Goal: Contribute content: Contribute content

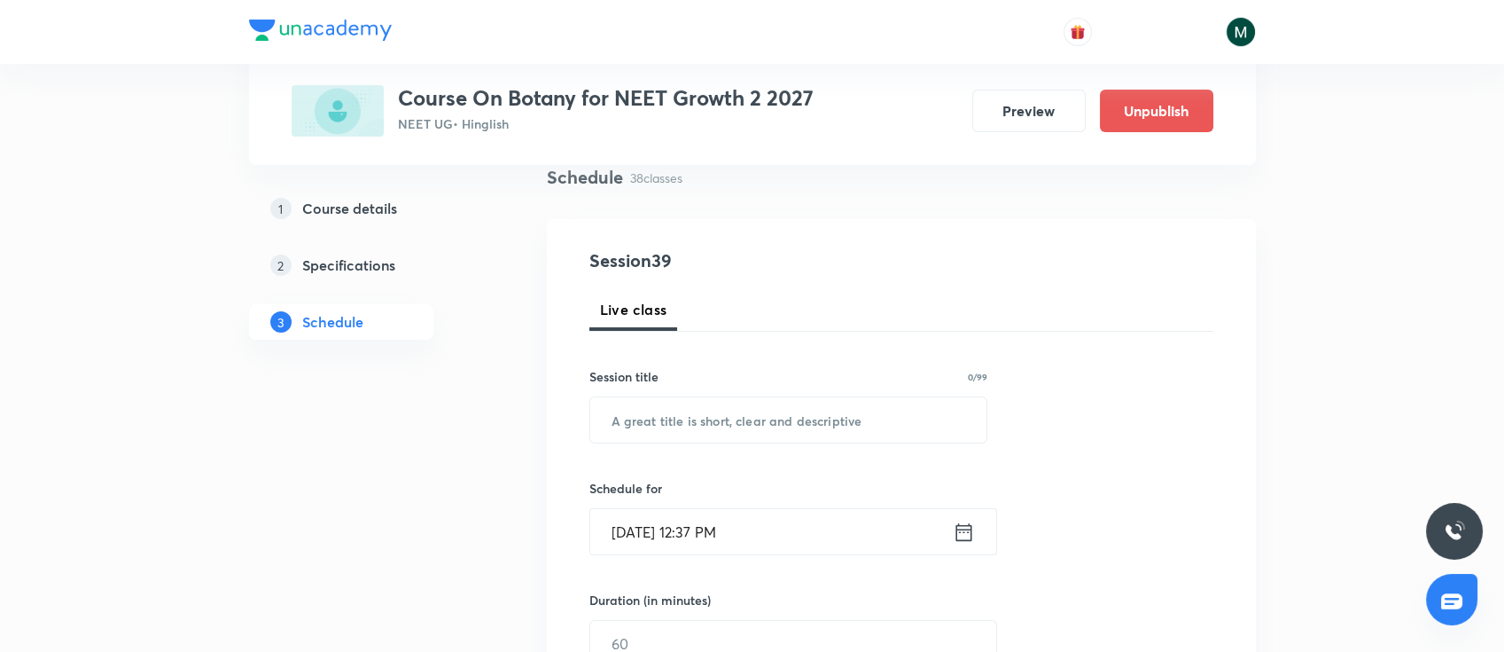
scroll to position [236, 0]
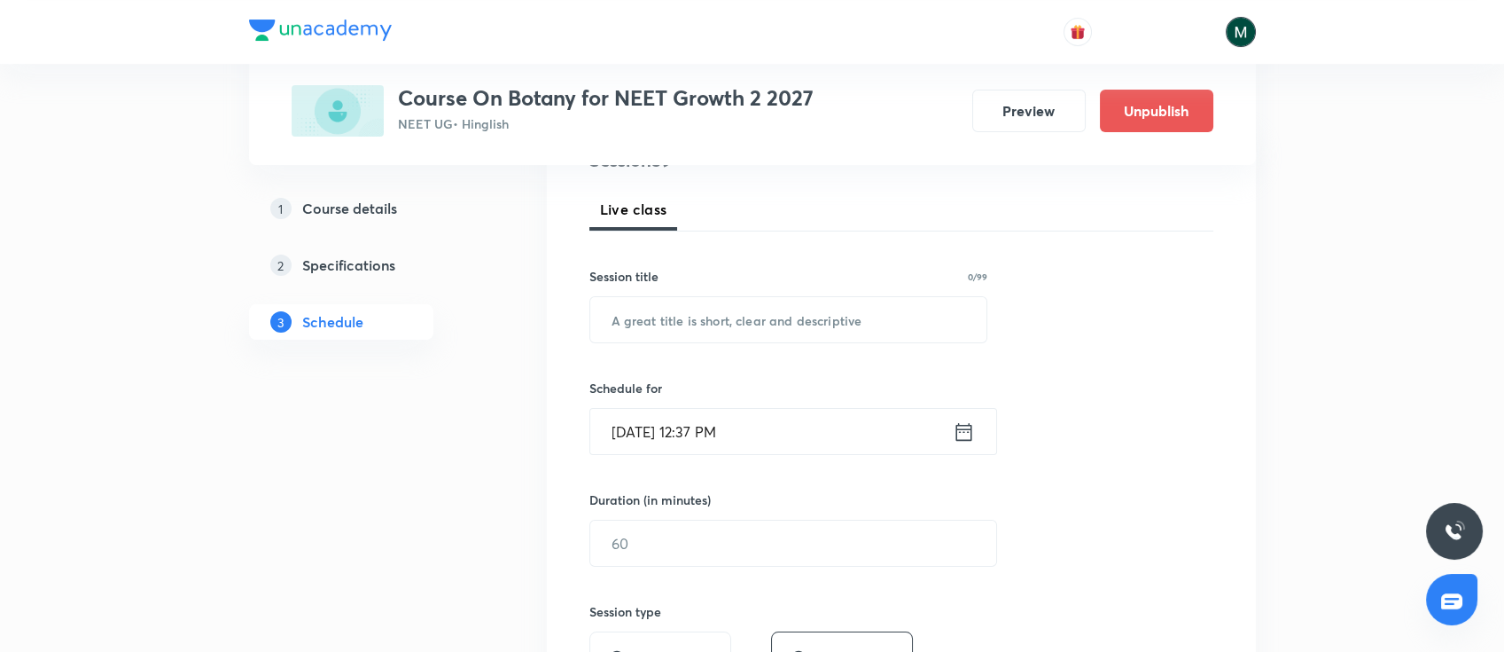
click at [1235, 37] on img at bounding box center [1241, 32] width 30 height 30
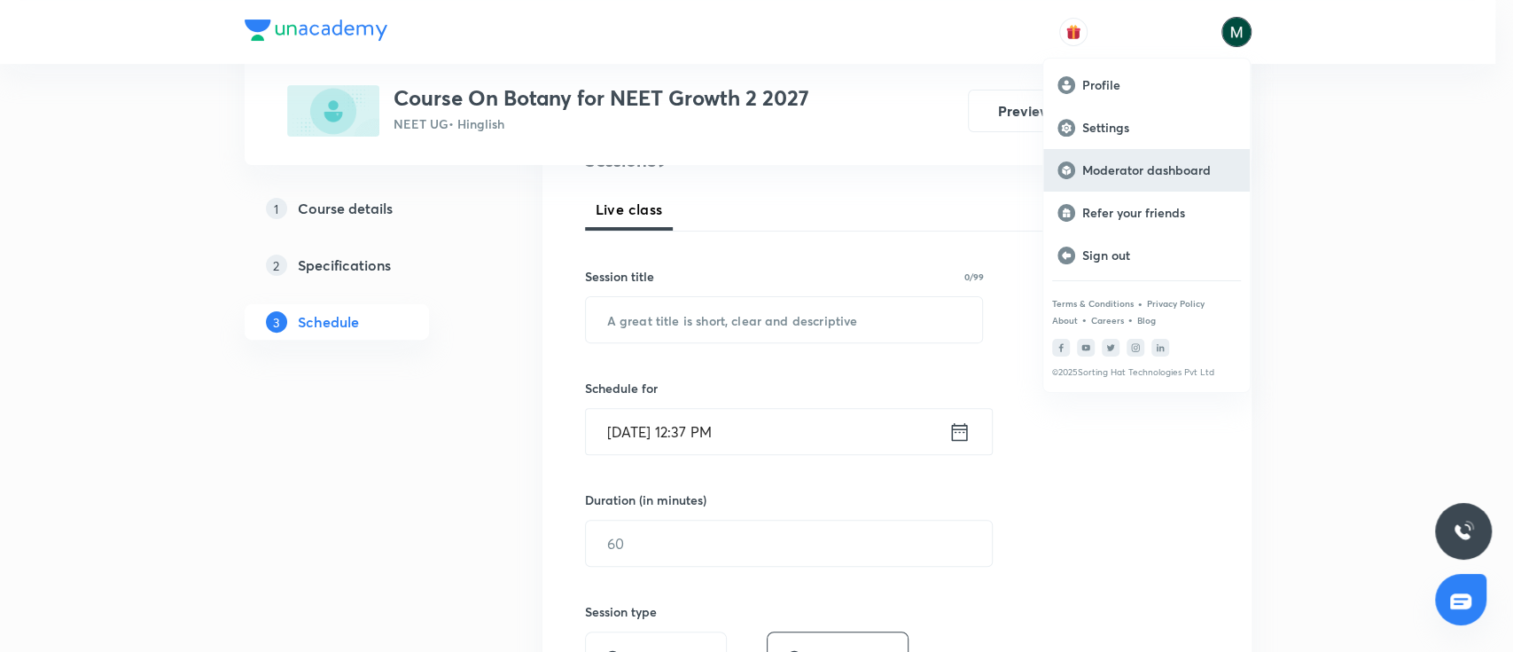
click at [1120, 167] on p "Moderator dashboard" at bounding box center [1158, 170] width 153 height 16
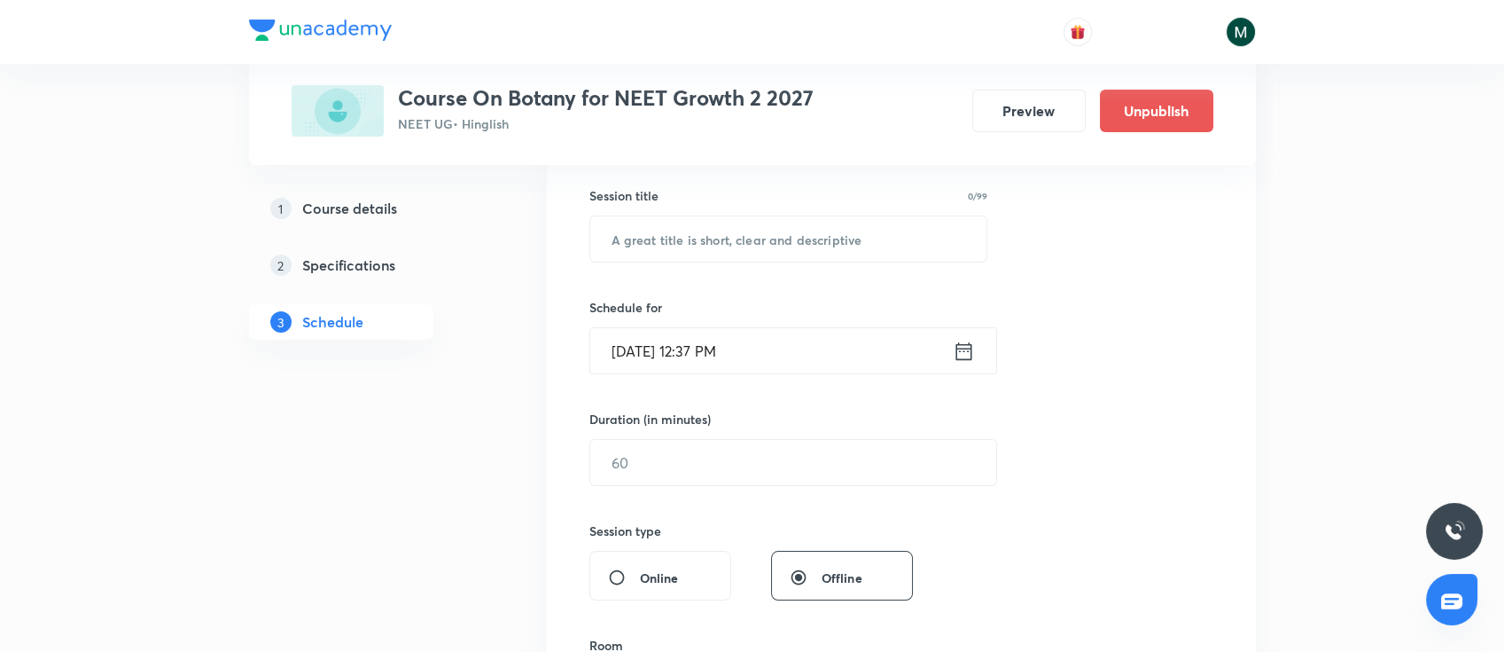
scroll to position [472, 0]
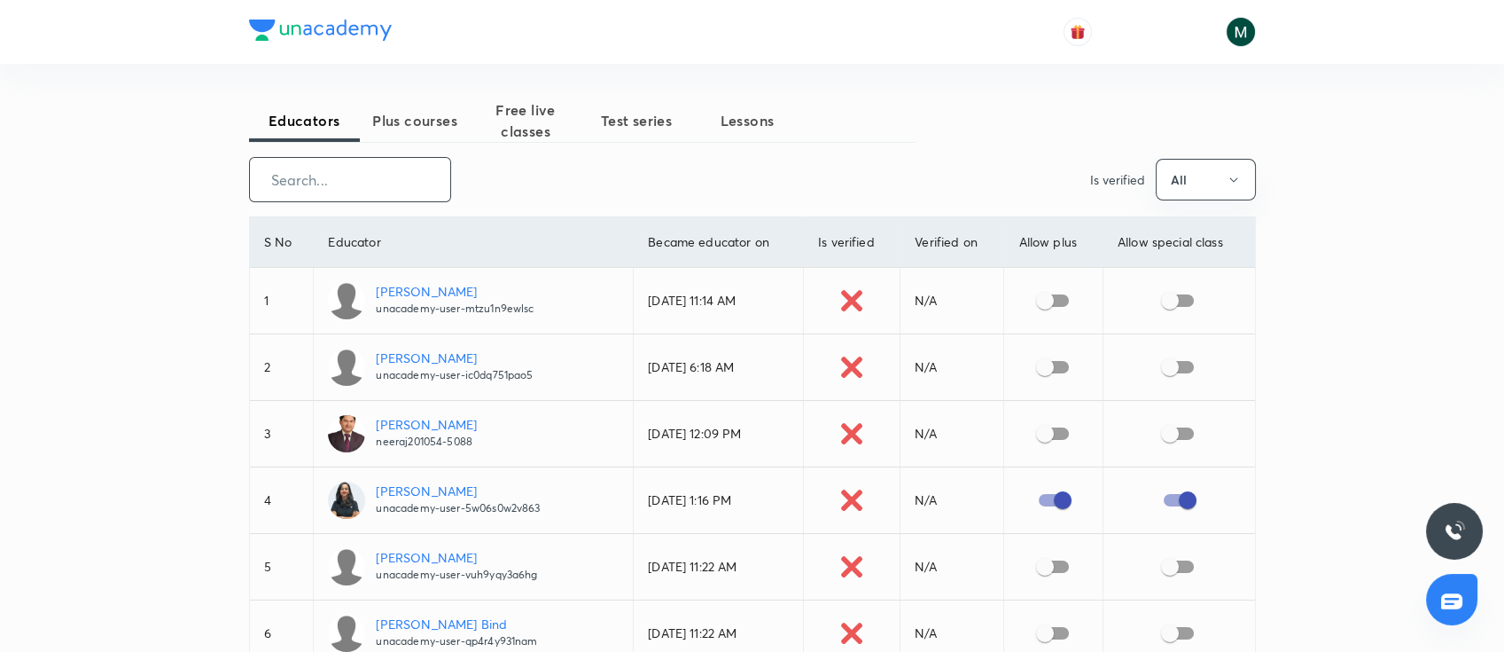
drag, startPoint x: 427, startPoint y: 115, endPoint x: 427, endPoint y: 174, distance: 58.5
click at [427, 115] on span "Plus courses" at bounding box center [415, 120] width 111 height 21
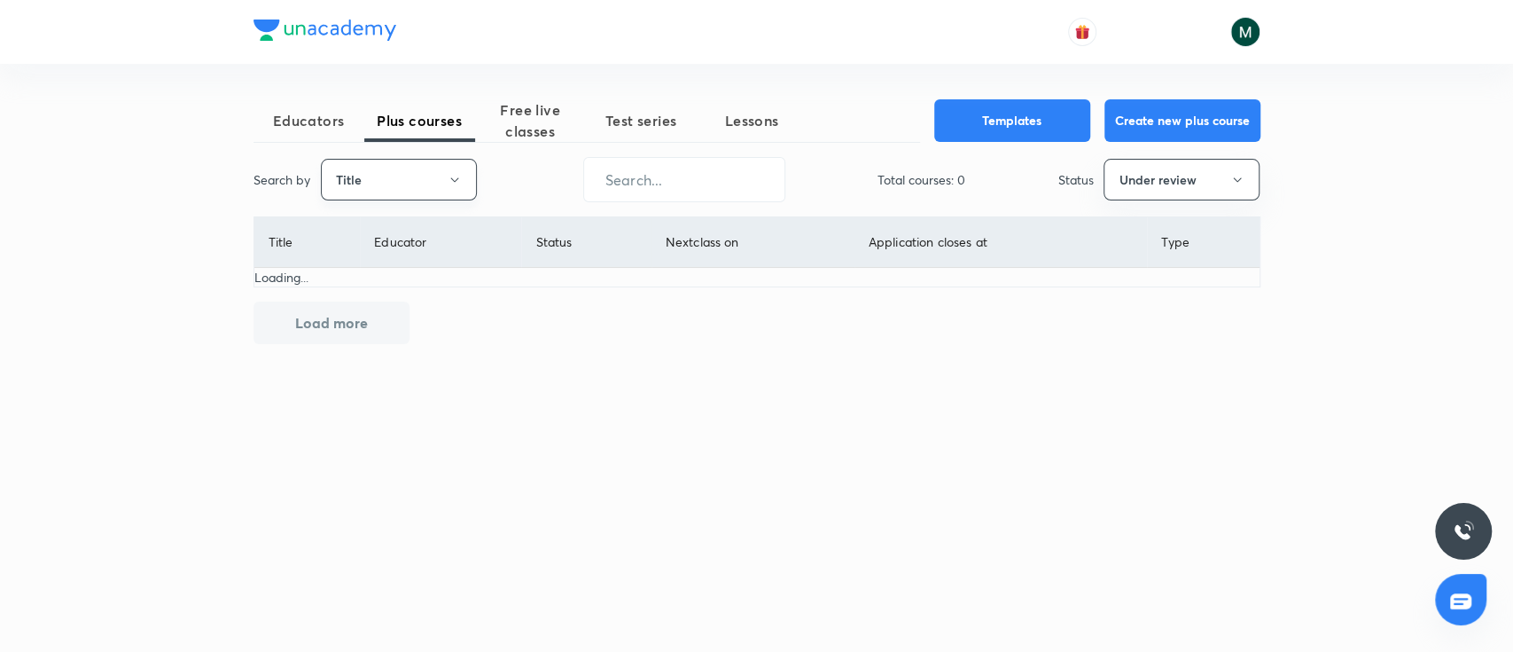
click at [397, 196] on button "Title" at bounding box center [399, 180] width 156 height 42
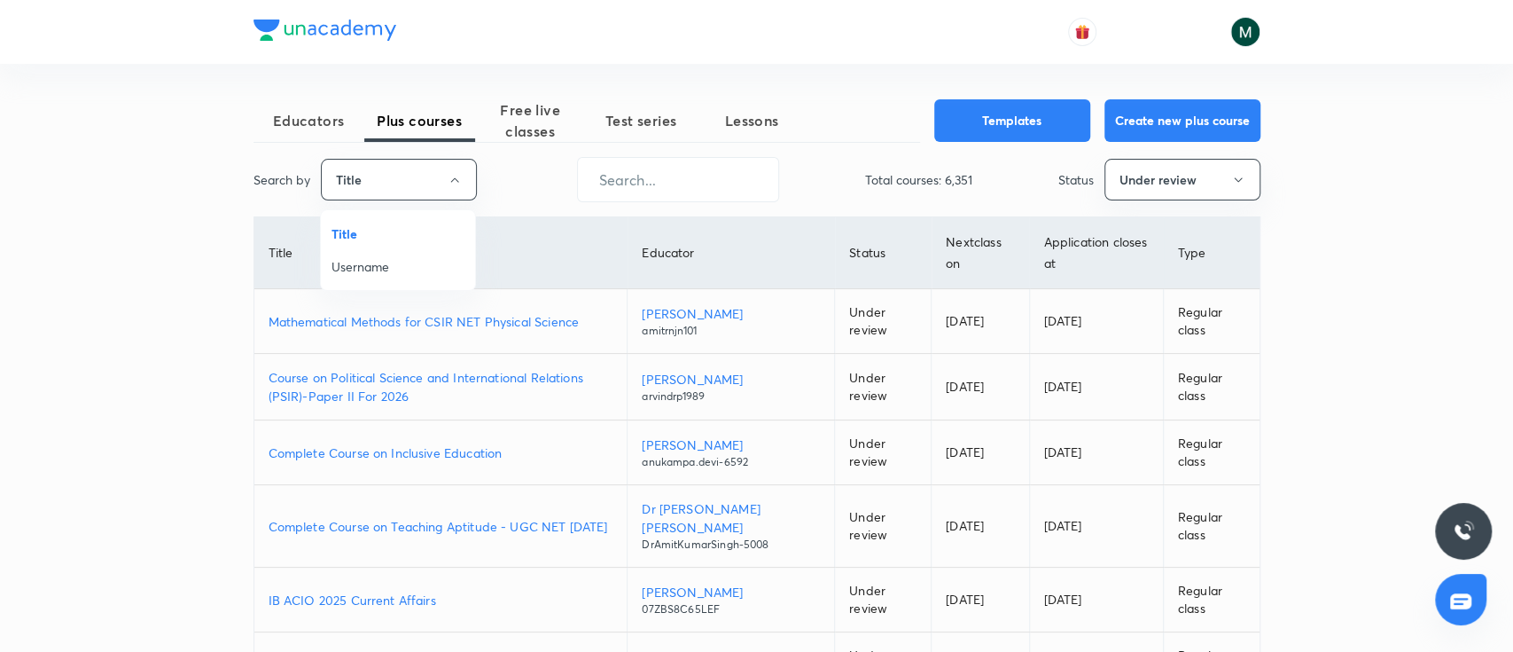
click at [390, 275] on span "Username" at bounding box center [398, 266] width 133 height 19
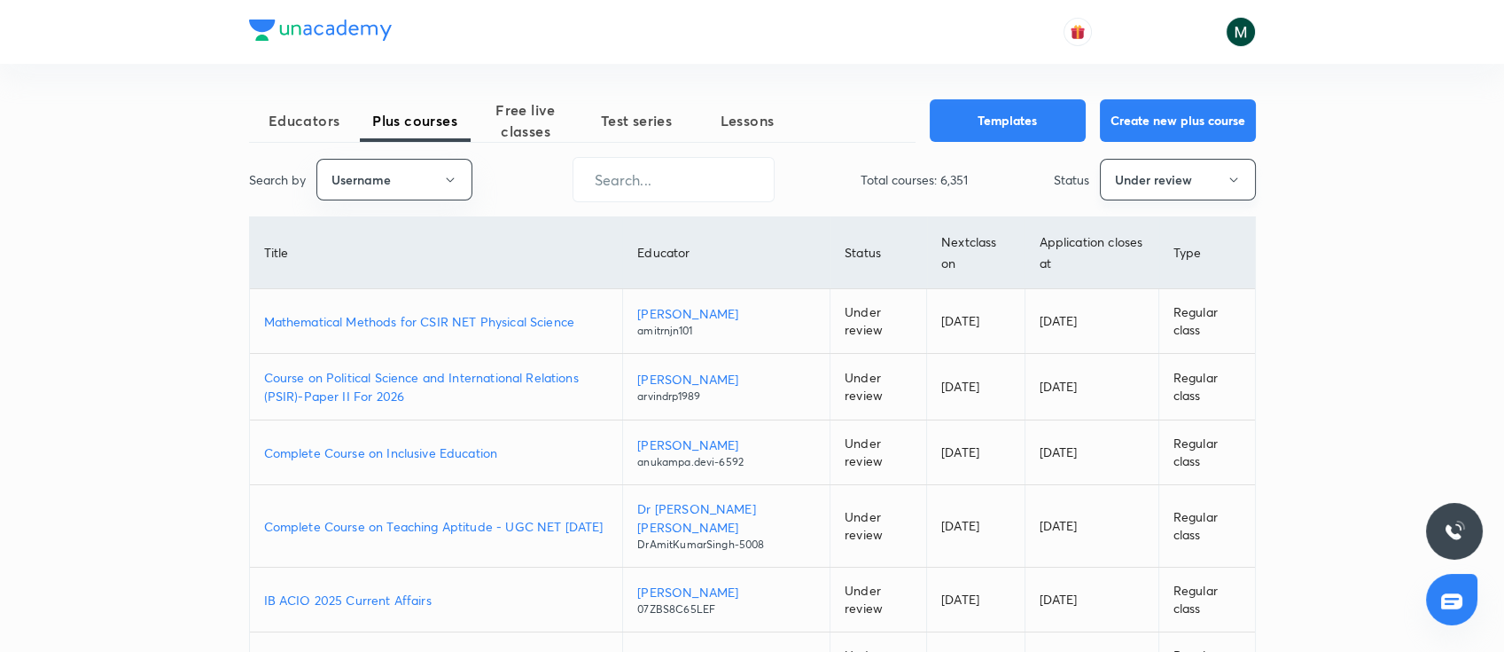
click at [1180, 179] on button "Under review" at bounding box center [1178, 180] width 156 height 42
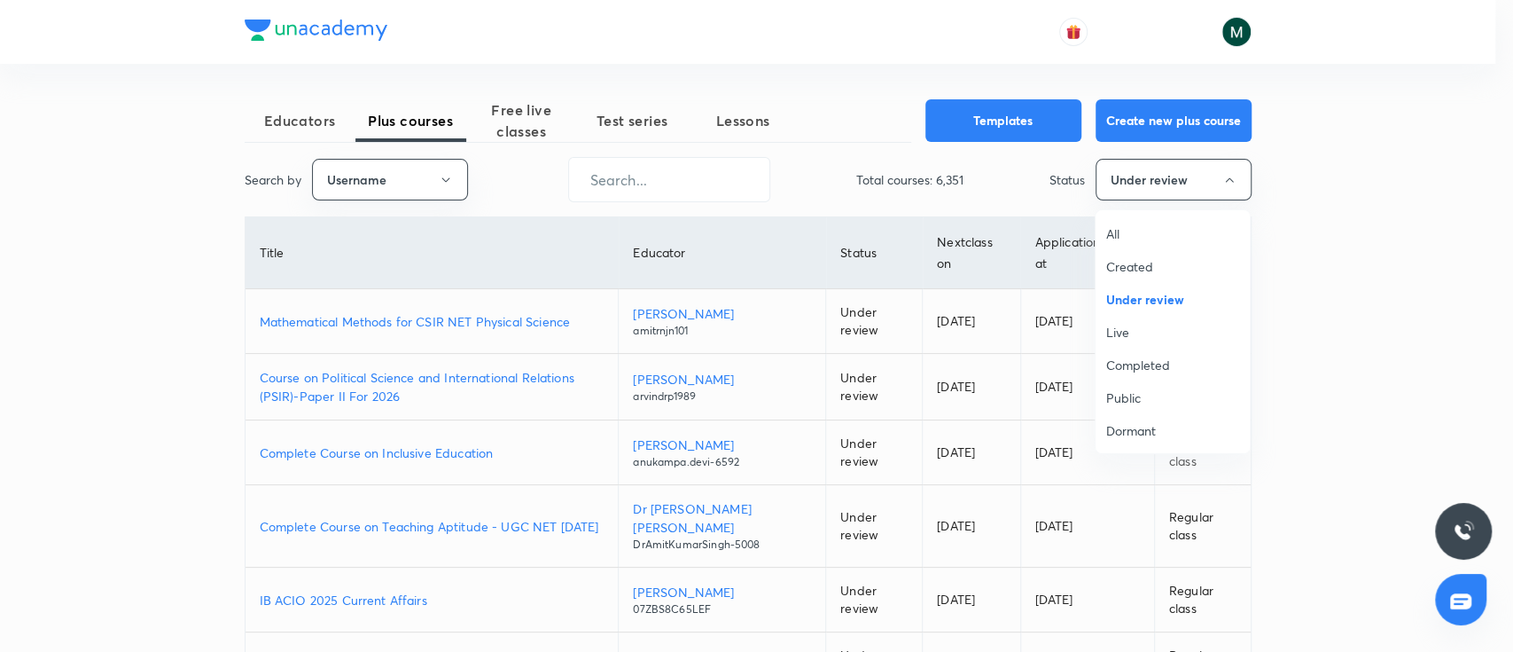
click at [1130, 238] on span "All" at bounding box center [1172, 233] width 133 height 19
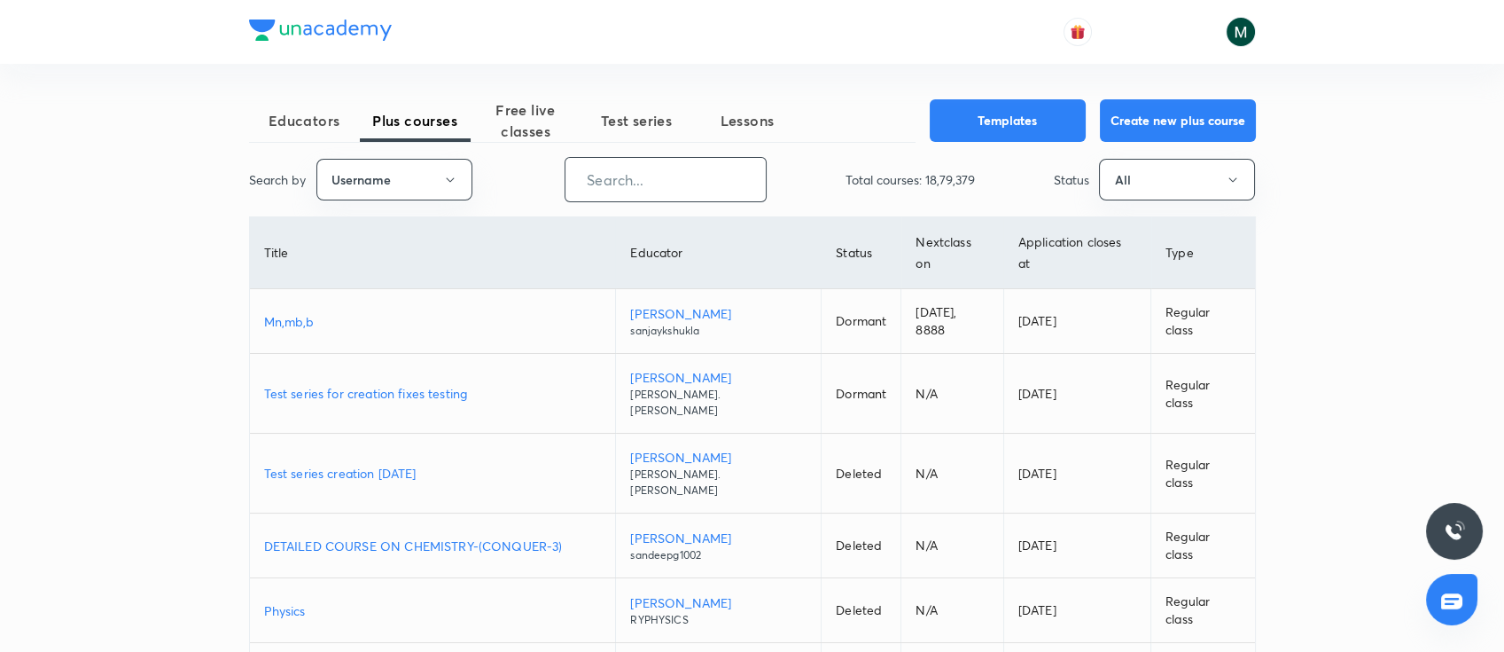
click at [642, 168] on input "text" at bounding box center [666, 179] width 200 height 45
click at [642, 191] on input "text" at bounding box center [666, 179] width 200 height 45
paste input "rk03271"
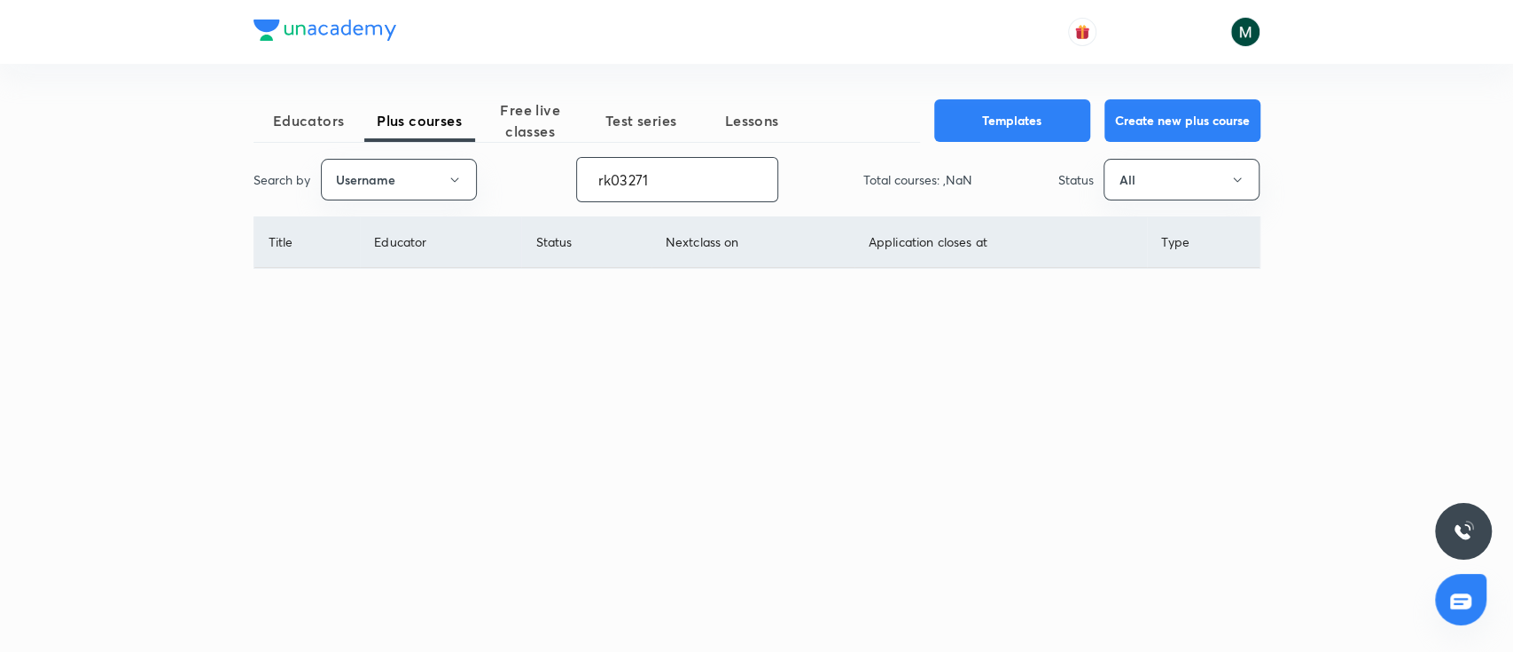
type input "rk03271"
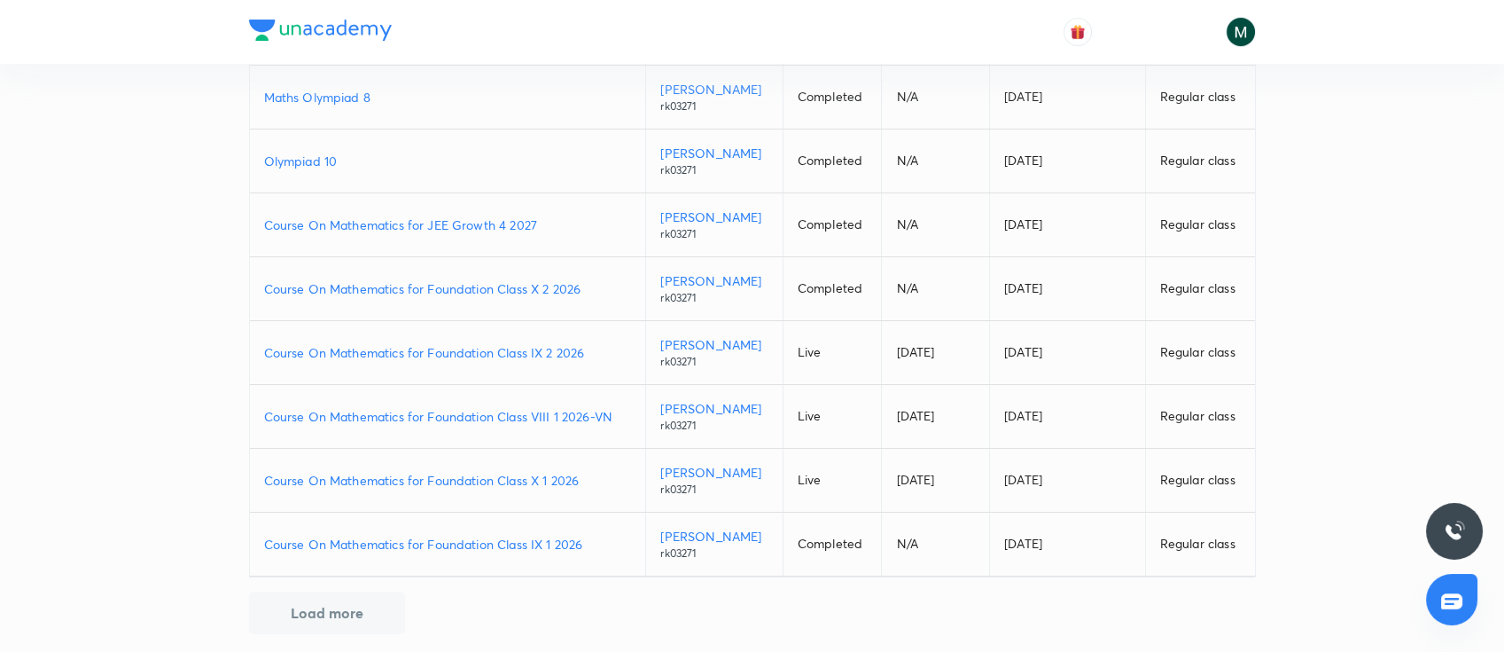
scroll to position [342, 0]
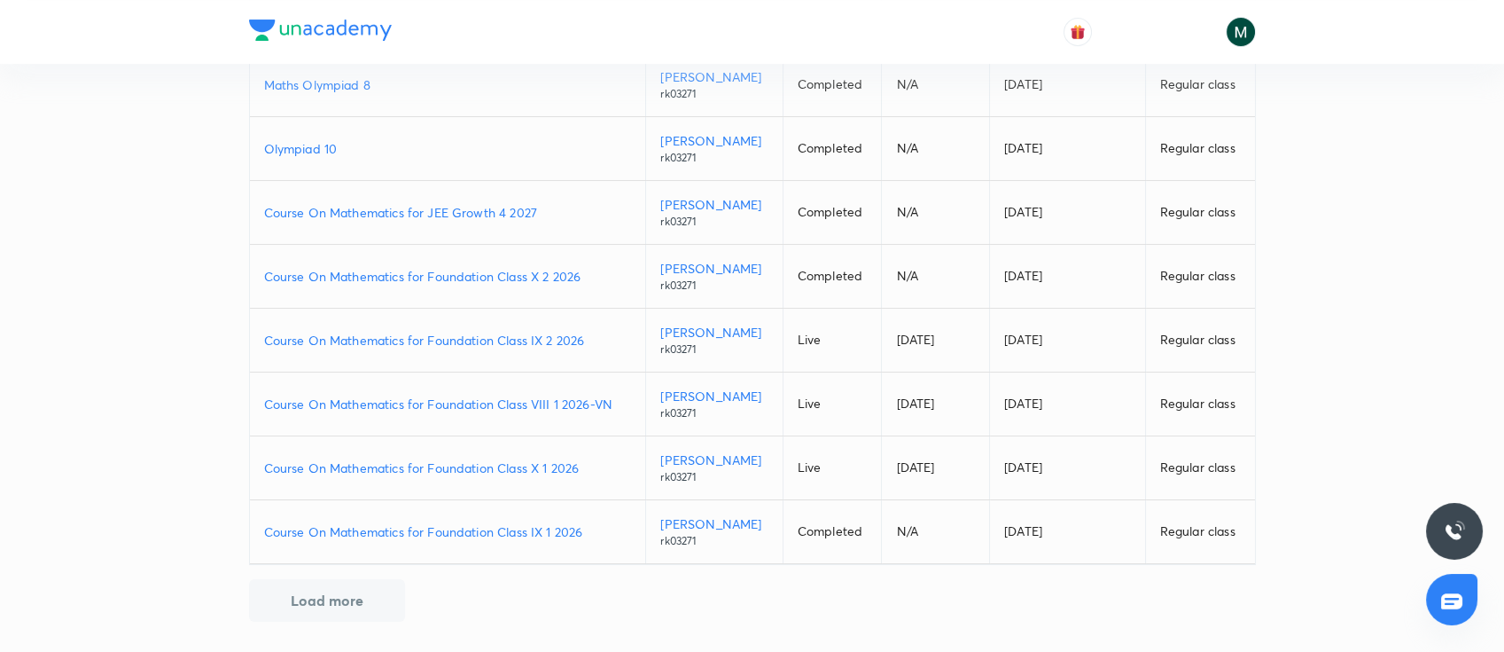
click at [330, 597] on button "Load more" at bounding box center [327, 600] width 156 height 43
click at [486, 343] on p "Course On Mathematics for Foundation Class IX 2 2026" at bounding box center [448, 340] width 368 height 19
click at [502, 273] on p "Course On Mathematics for Foundation Class X 2 2026" at bounding box center [448, 276] width 368 height 19
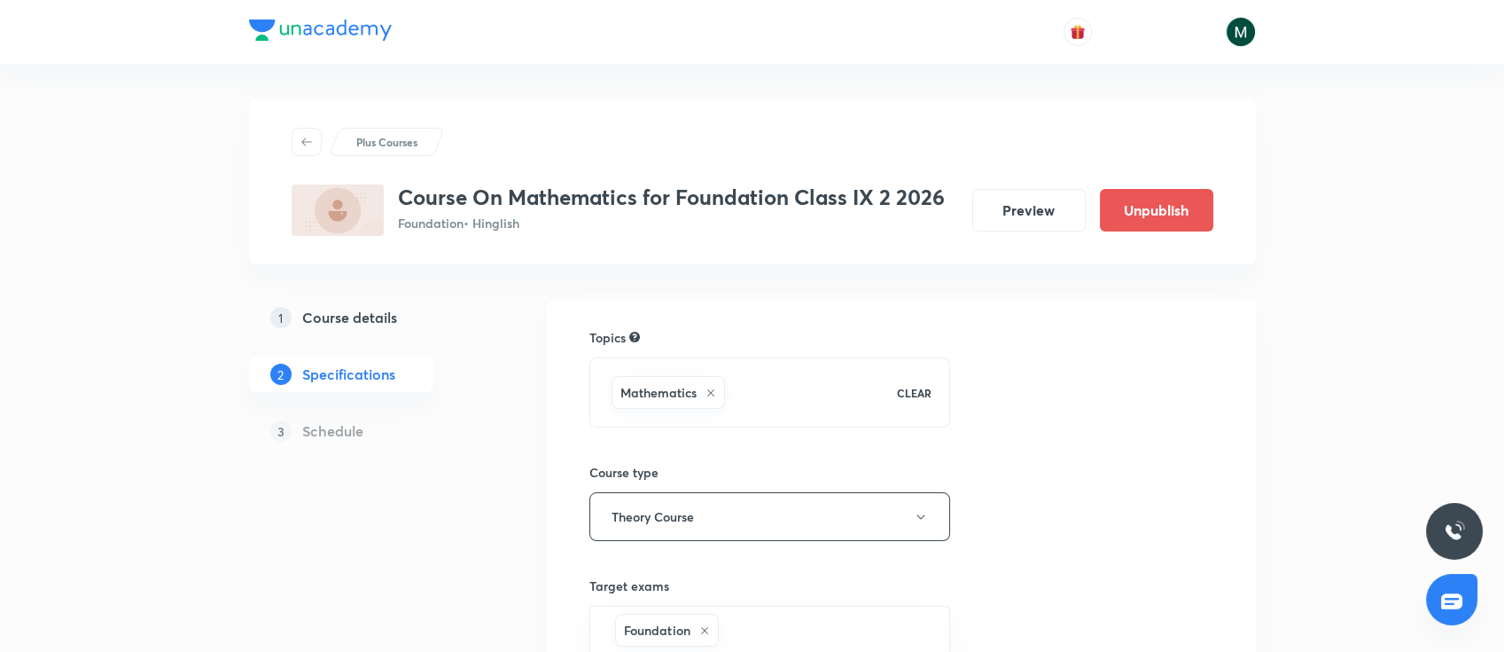
click at [330, 433] on h5 "Schedule" at bounding box center [332, 430] width 61 height 21
click at [373, 319] on h5 "Course details" at bounding box center [349, 317] width 95 height 21
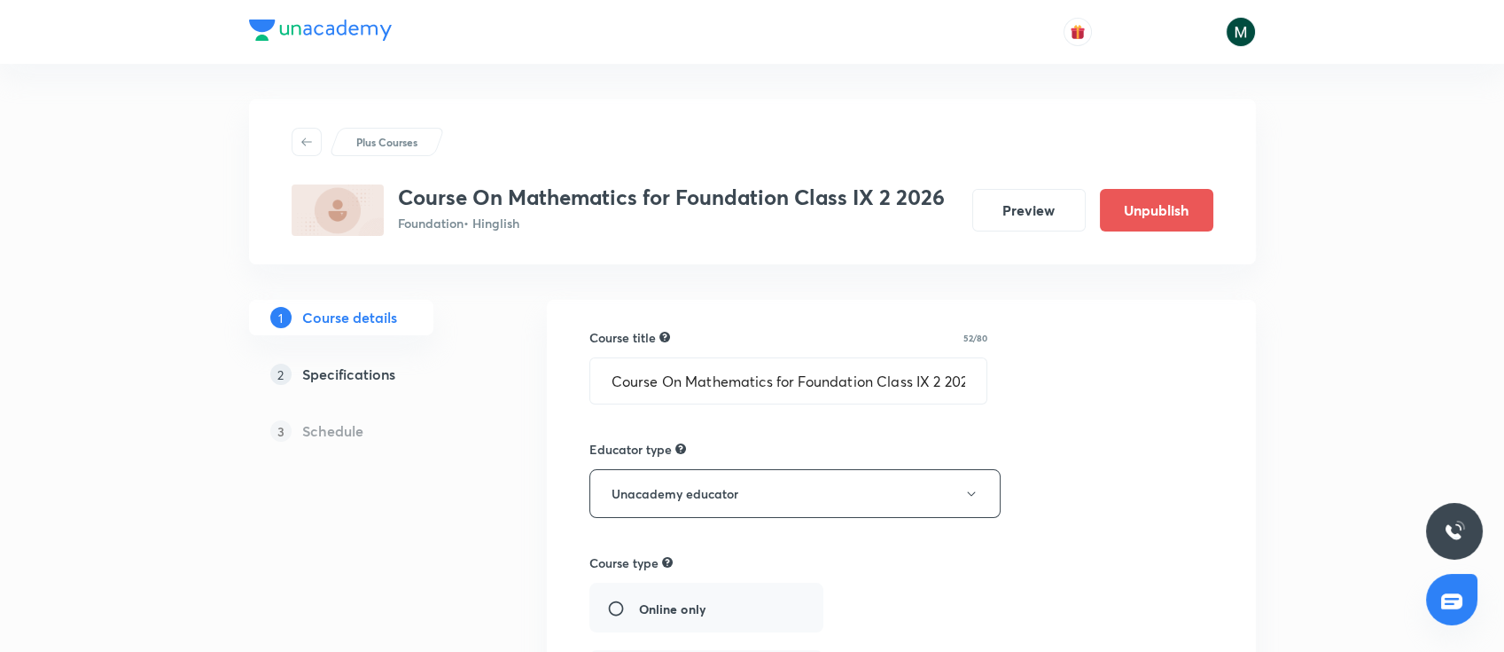
click at [338, 429] on h5 "Schedule" at bounding box center [332, 430] width 61 height 21
click at [350, 327] on h5 "Course details" at bounding box center [349, 317] width 95 height 21
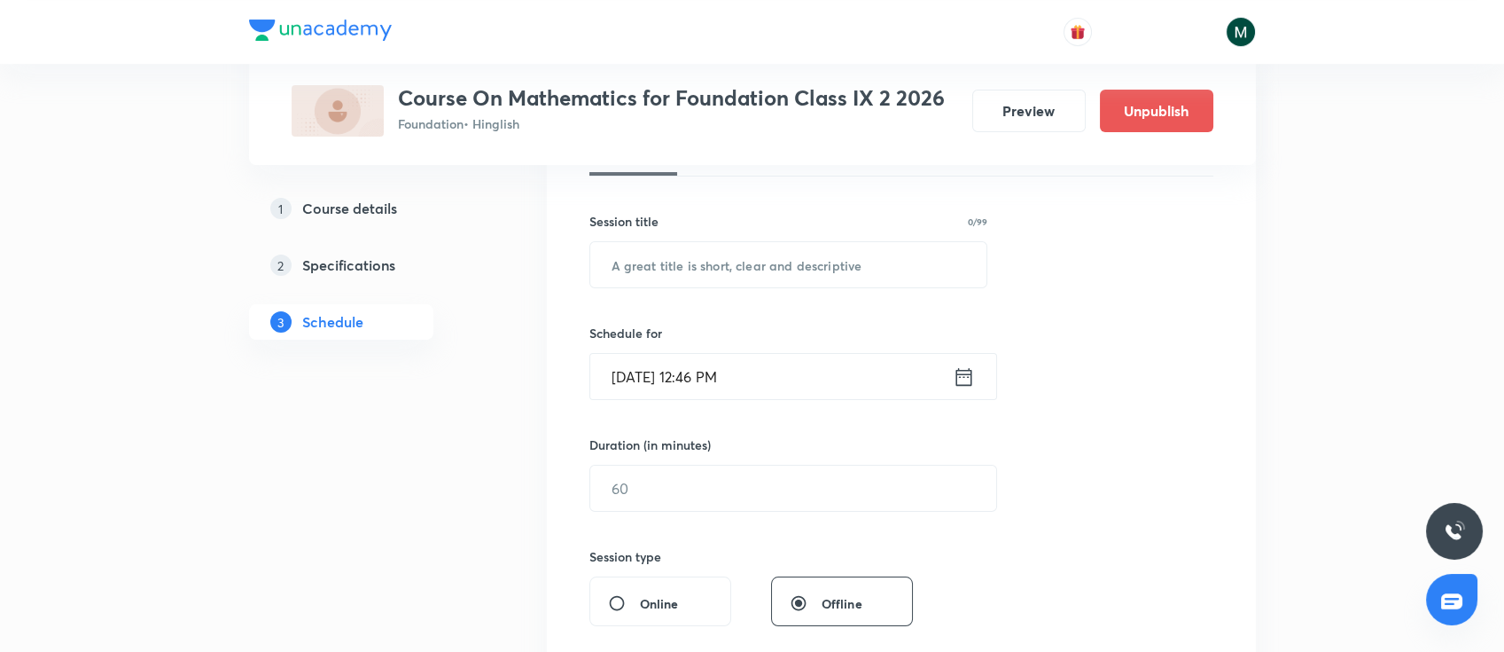
scroll to position [315, 0]
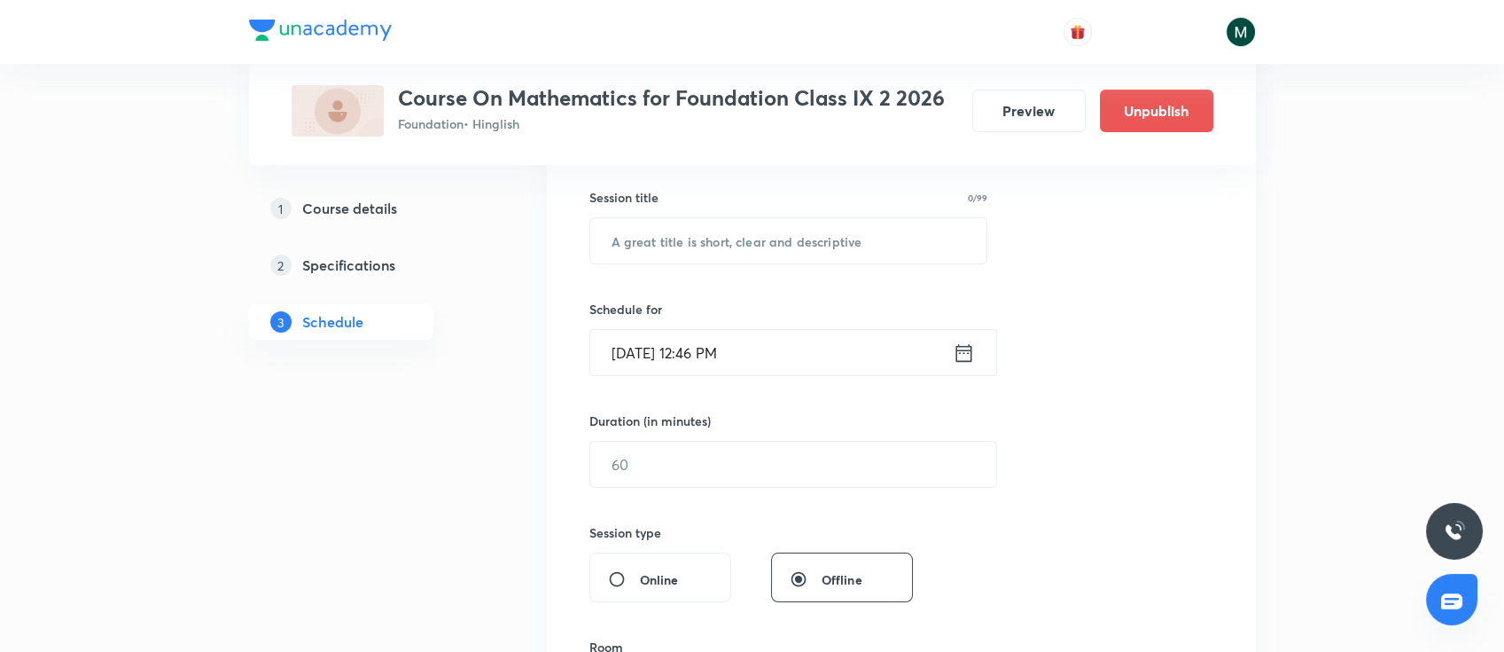
click at [827, 363] on input "[DATE] 12:46 PM" at bounding box center [771, 352] width 363 height 45
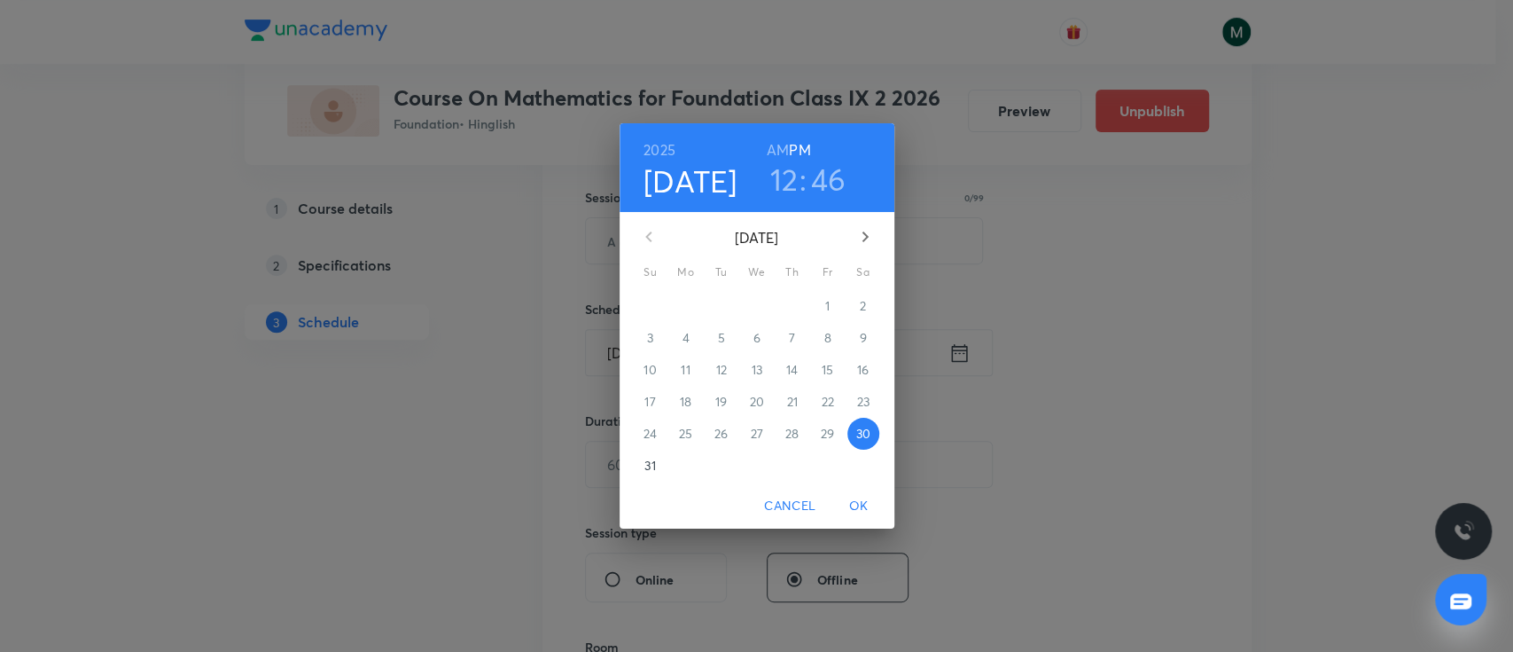
click at [777, 138] on h6 "AM" at bounding box center [778, 149] width 22 height 25
drag, startPoint x: 784, startPoint y: 183, endPoint x: 785, endPoint y: 192, distance: 9.8
click at [785, 184] on h3 "12" at bounding box center [784, 178] width 28 height 37
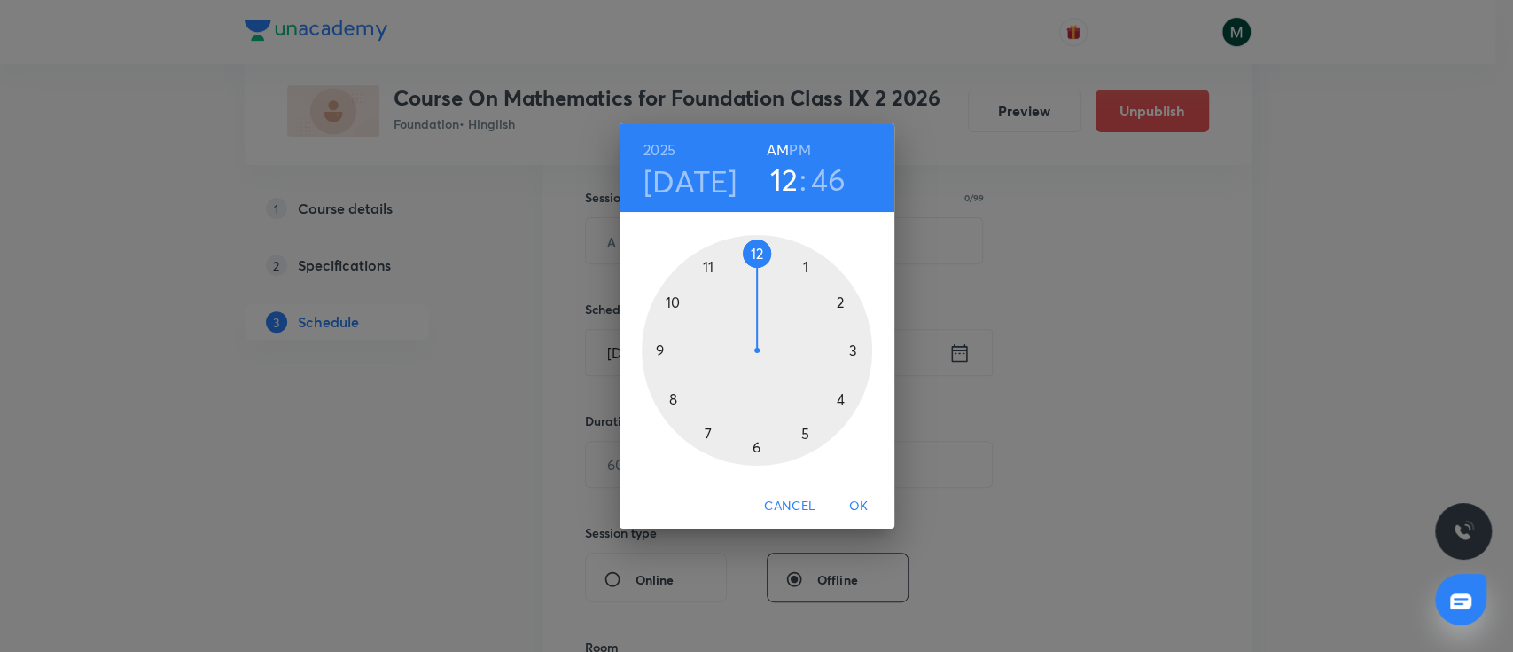
click at [709, 268] on div at bounding box center [757, 350] width 230 height 230
drag, startPoint x: 662, startPoint y: 337, endPoint x: 658, endPoint y: 355, distance: 18.3
click at [658, 355] on div at bounding box center [757, 350] width 230 height 230
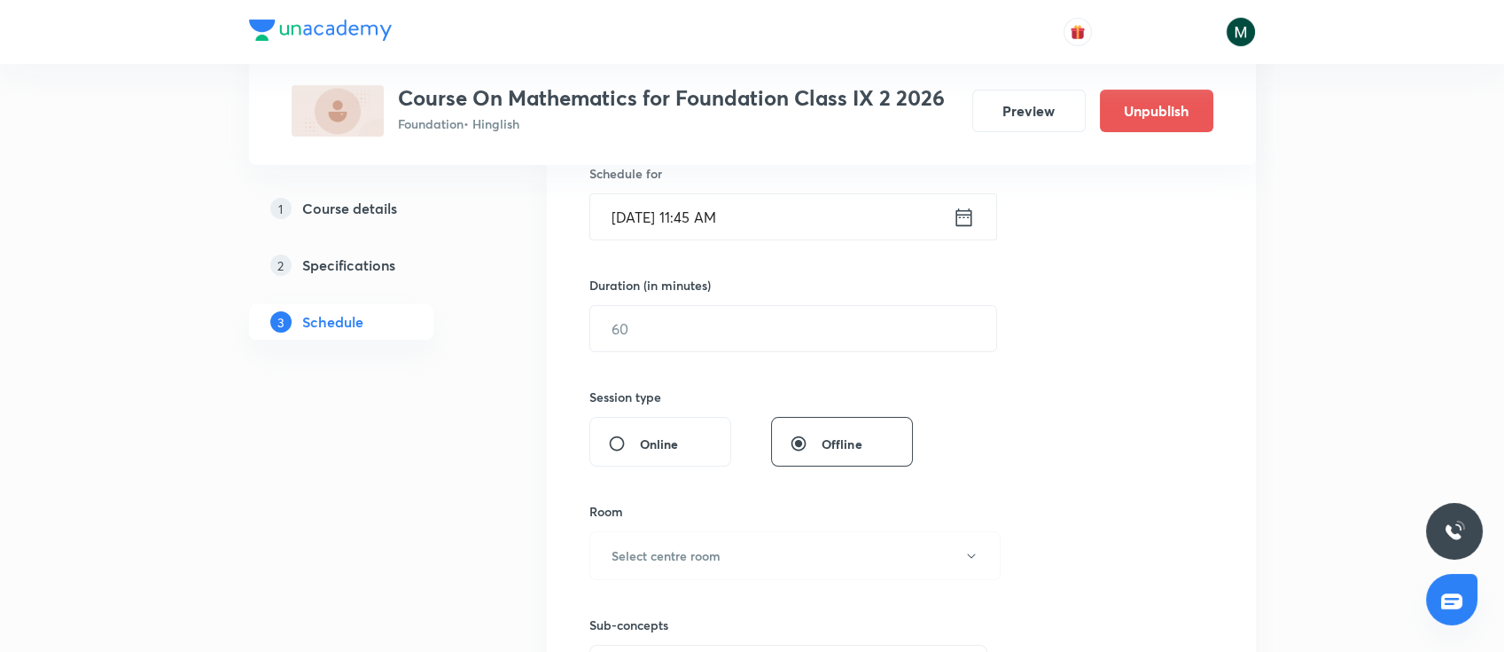
scroll to position [472, 0]
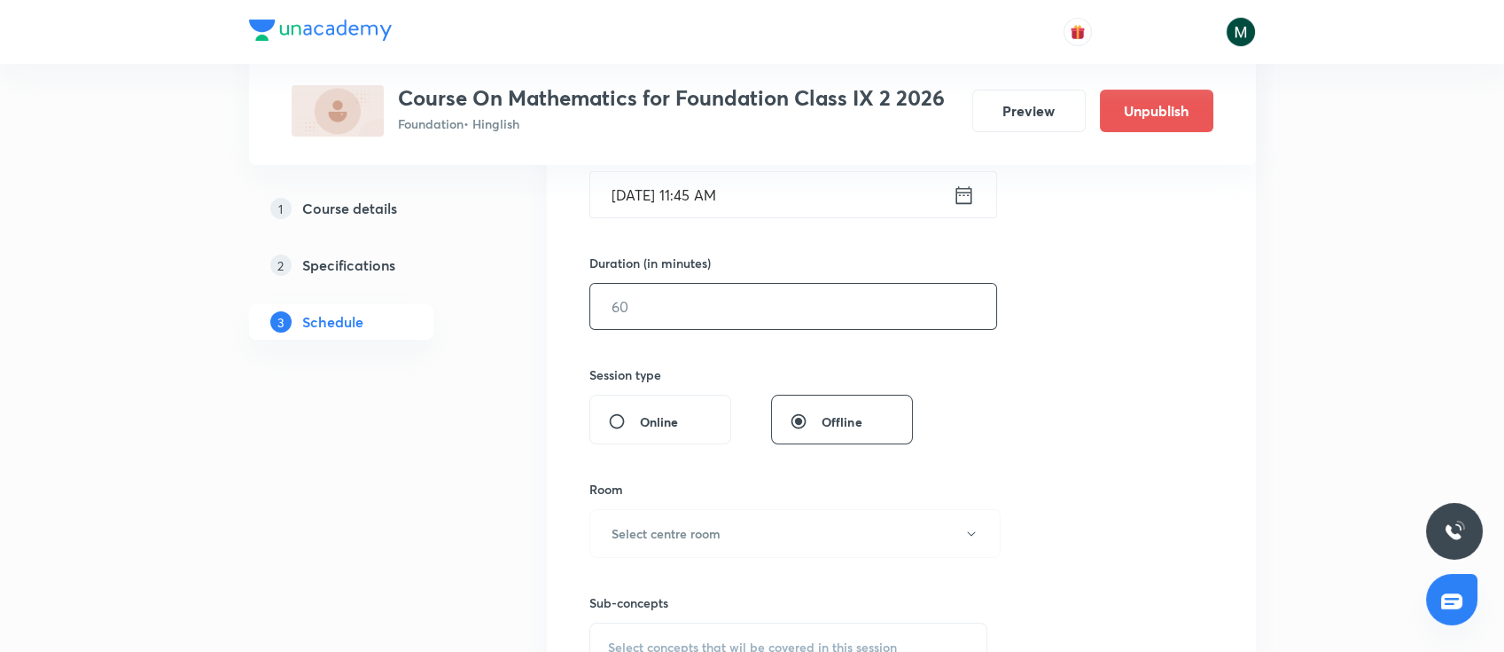
click at [760, 308] on input "text" at bounding box center [793, 306] width 406 height 45
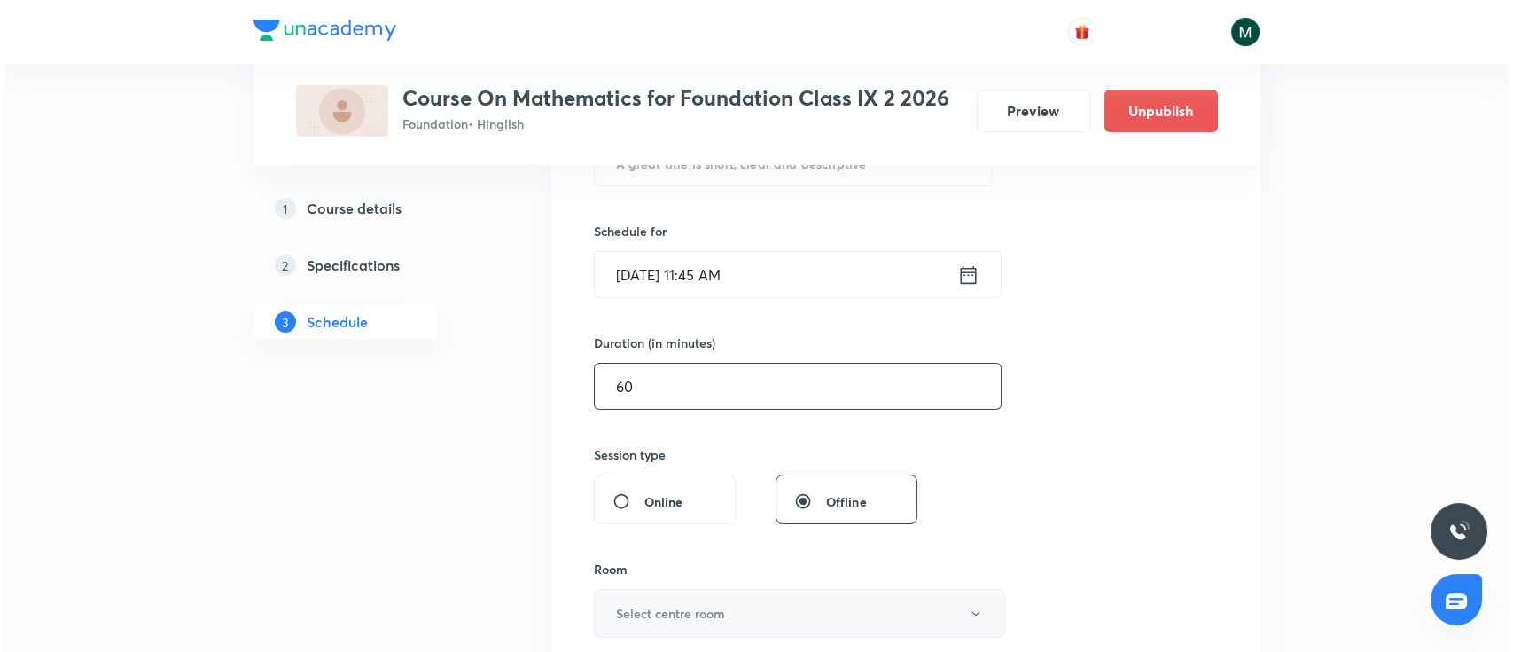
scroll to position [551, 0]
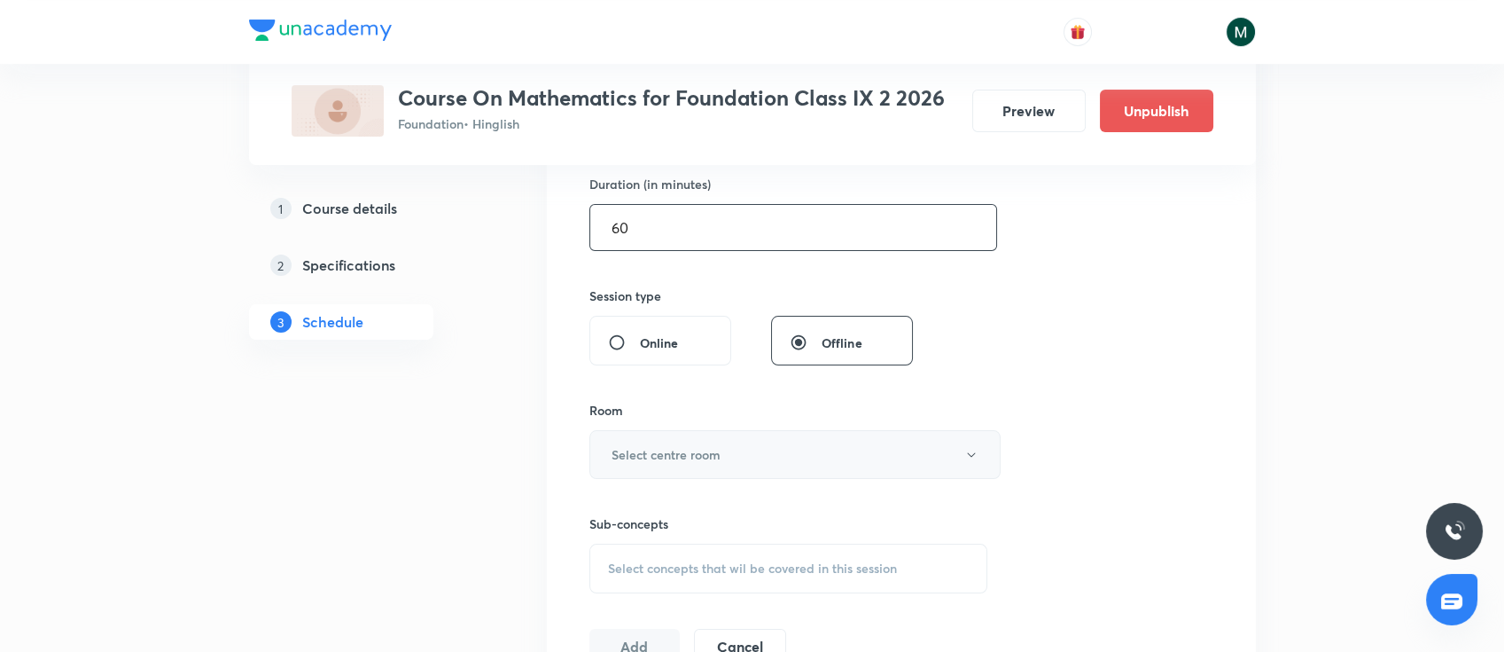
type input "60"
click at [742, 449] on button "Select centre room" at bounding box center [794, 454] width 411 height 49
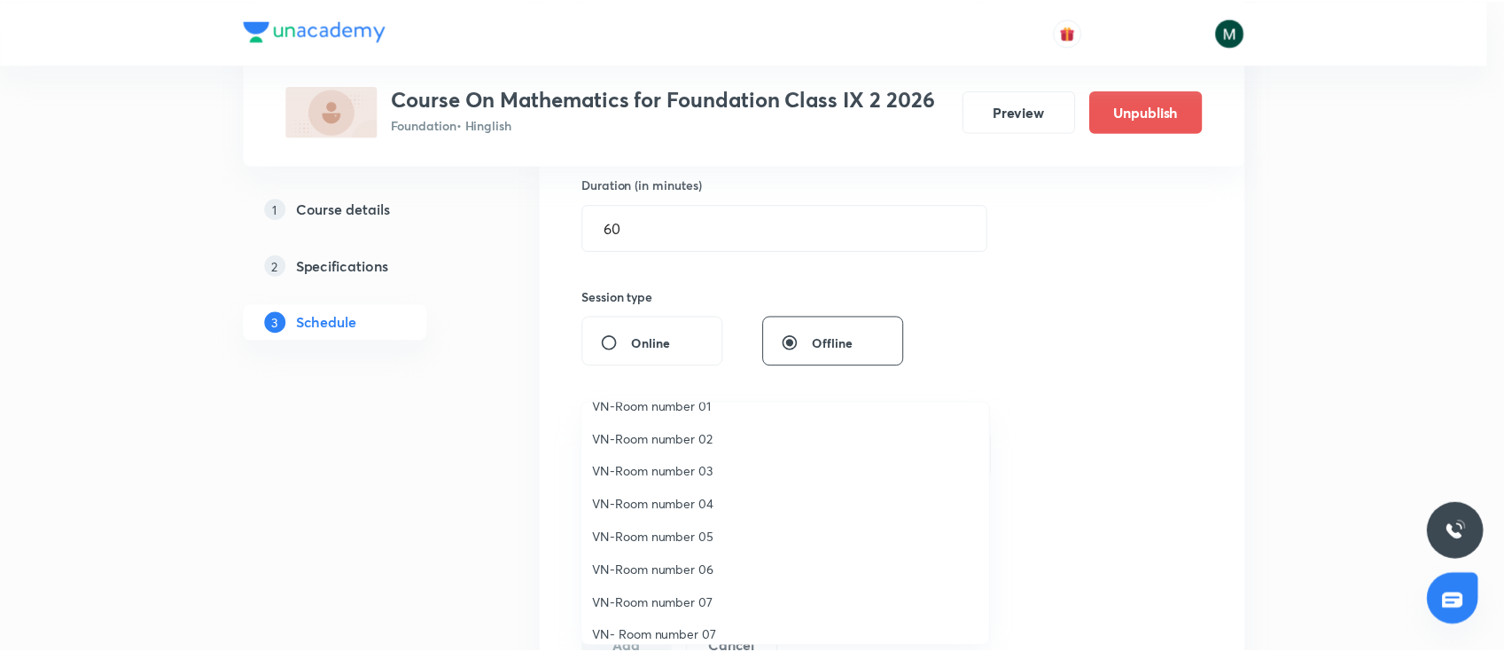
scroll to position [0, 0]
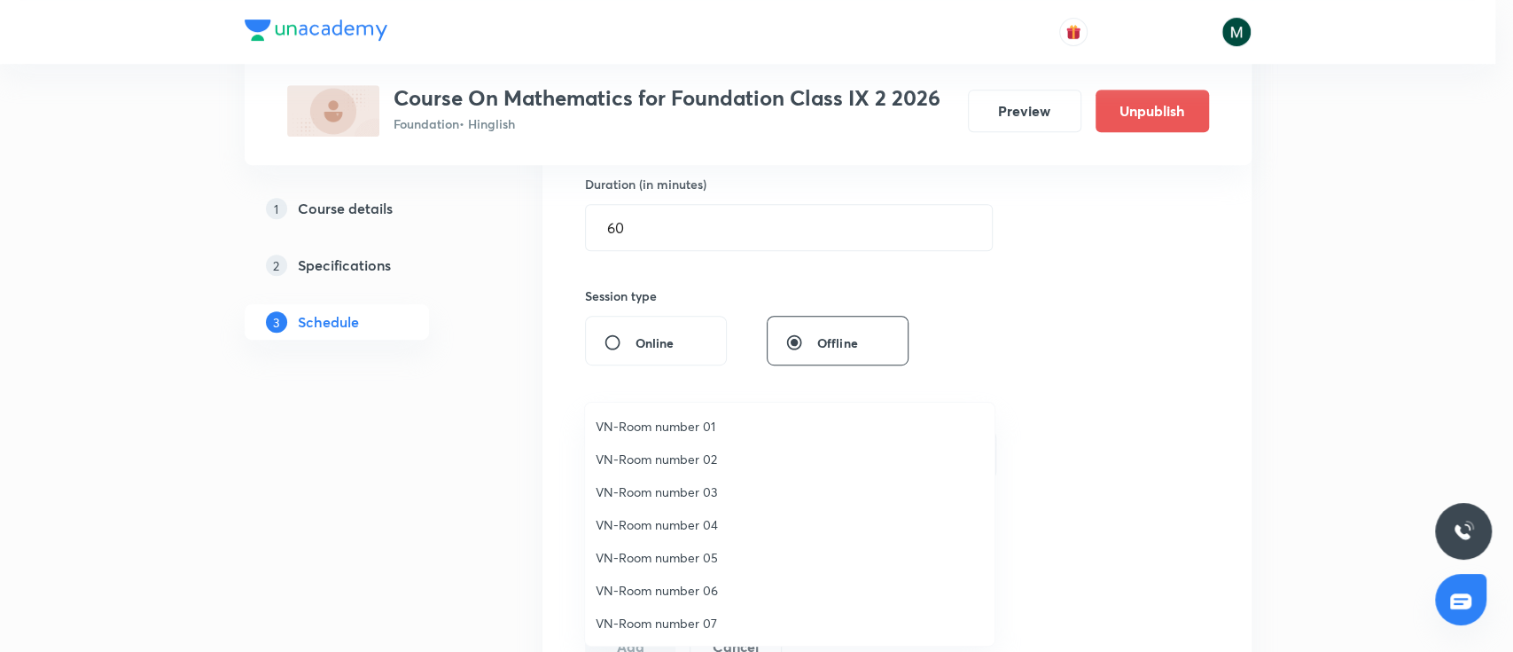
click at [669, 430] on span "VN-Room number 01" at bounding box center [790, 426] width 388 height 19
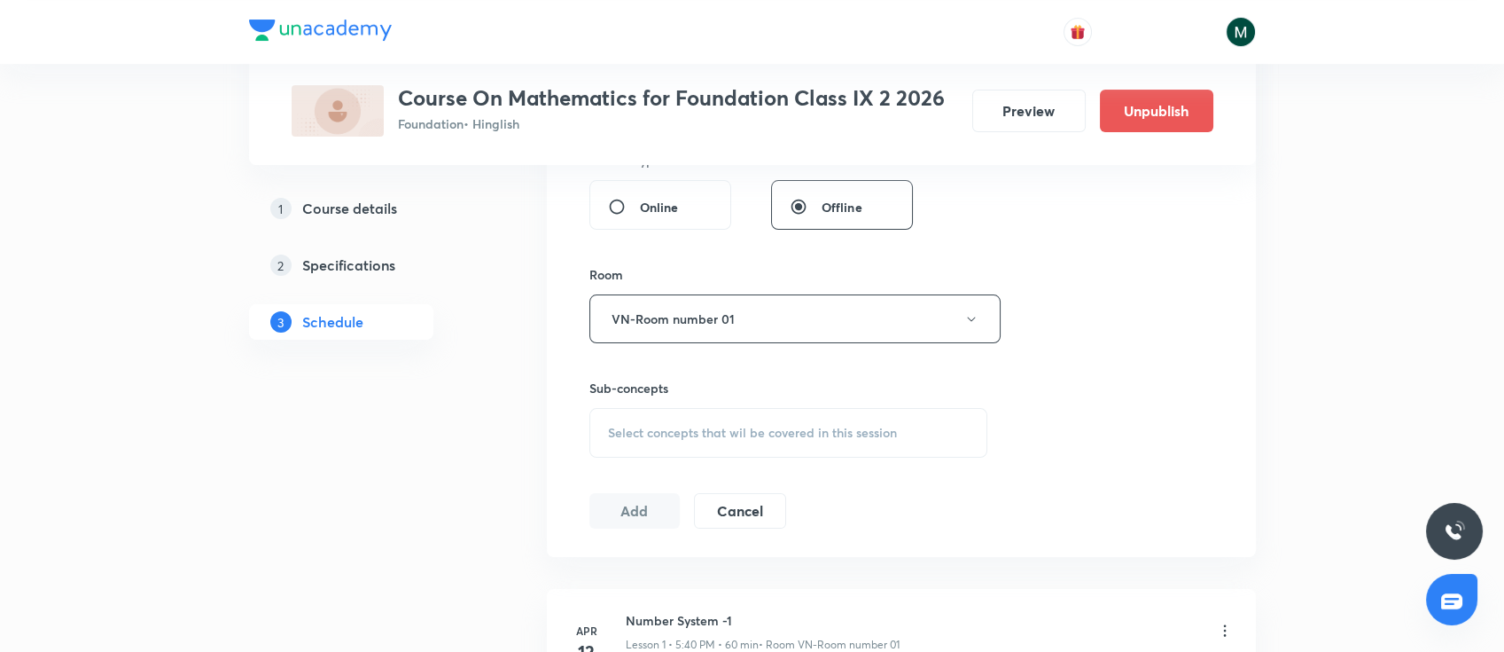
scroll to position [787, 0]
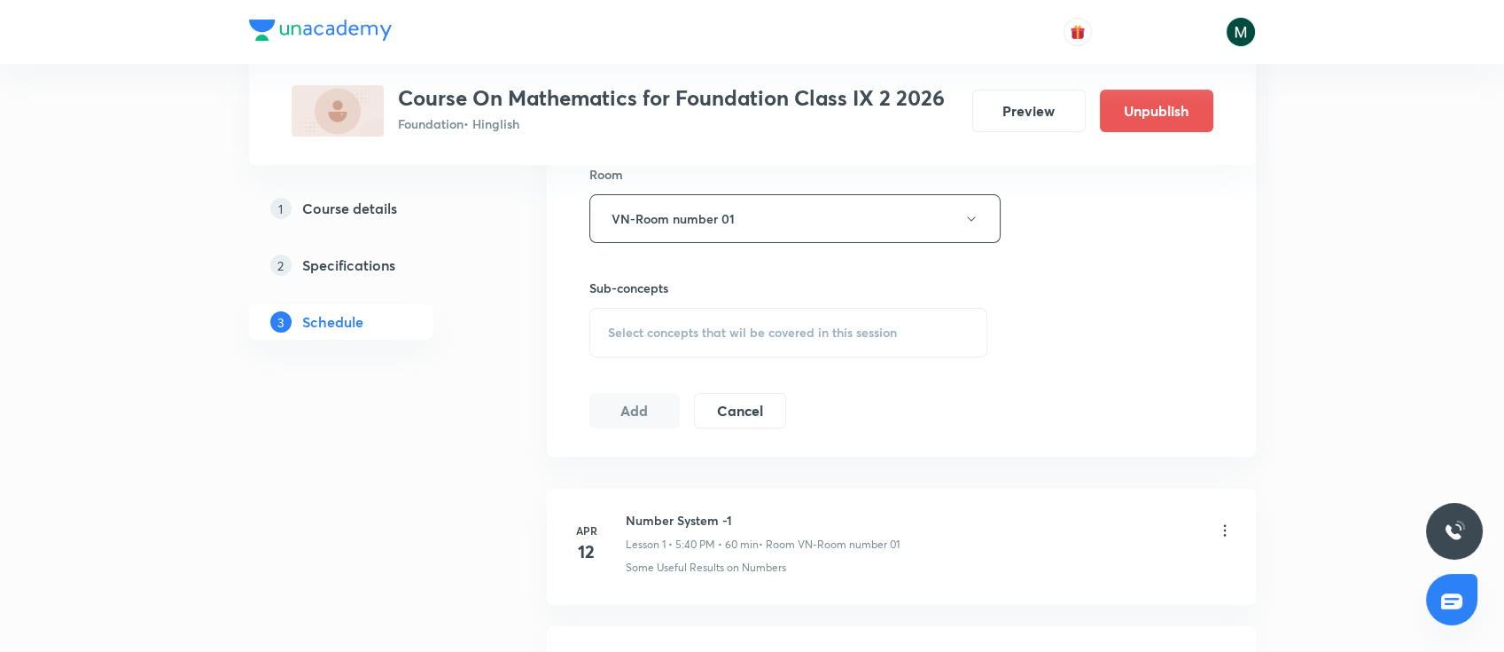
click at [833, 332] on span "Select concepts that wil be covered in this session" at bounding box center [752, 332] width 289 height 14
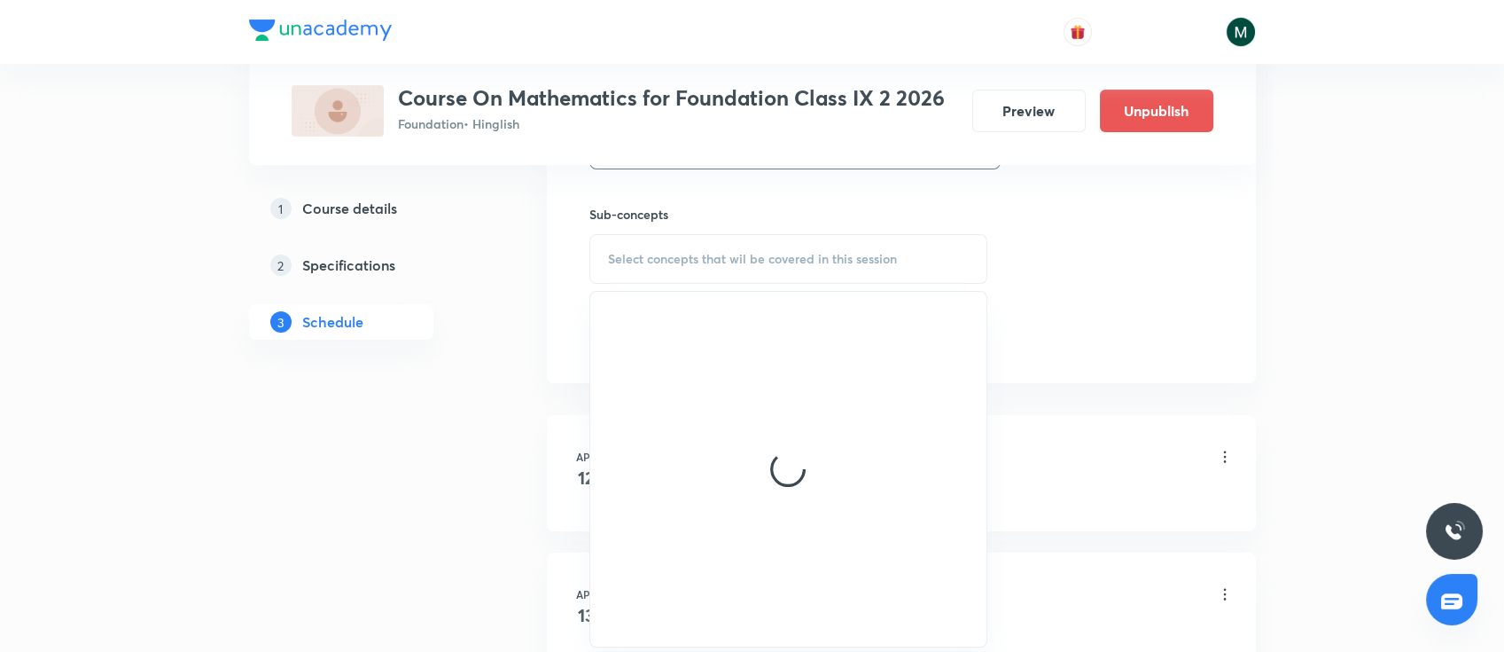
scroll to position [1024, 0]
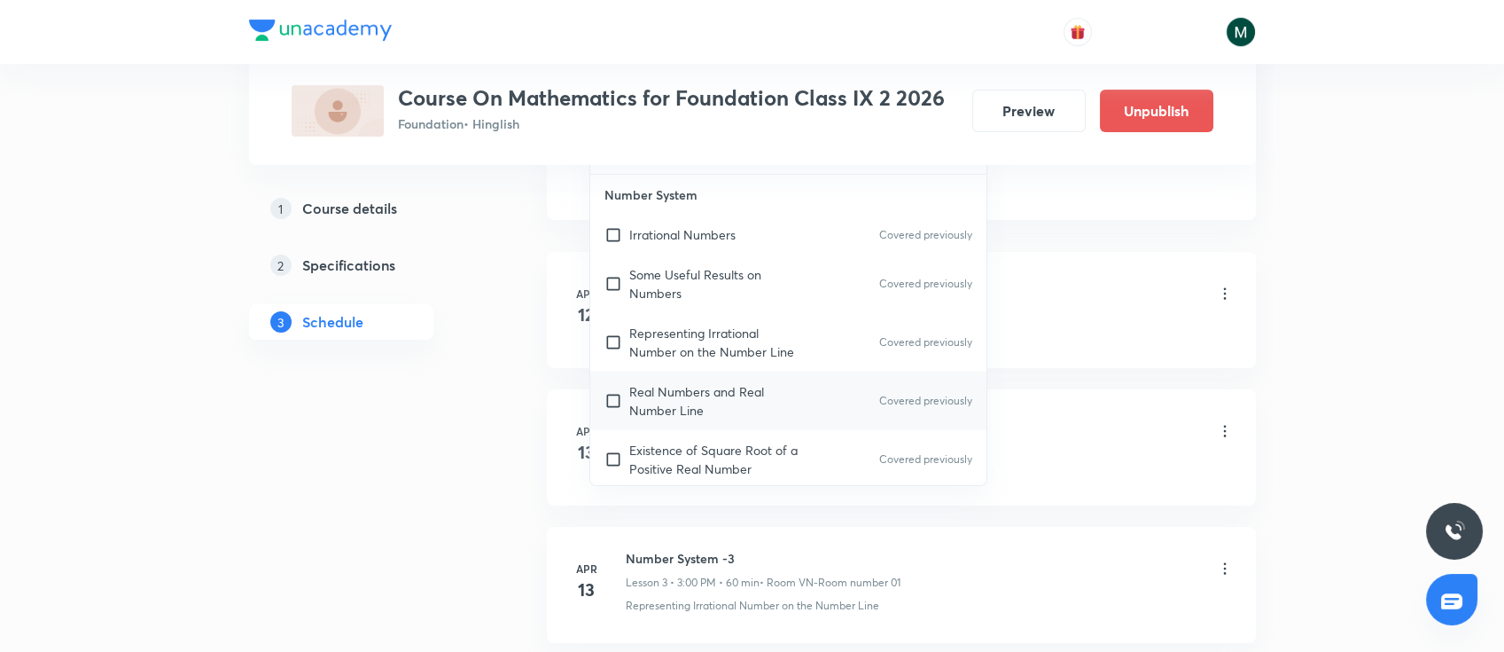
click at [731, 397] on p "Real Numbers and Real Number Line" at bounding box center [718, 400] width 179 height 37
checkbox input "true"
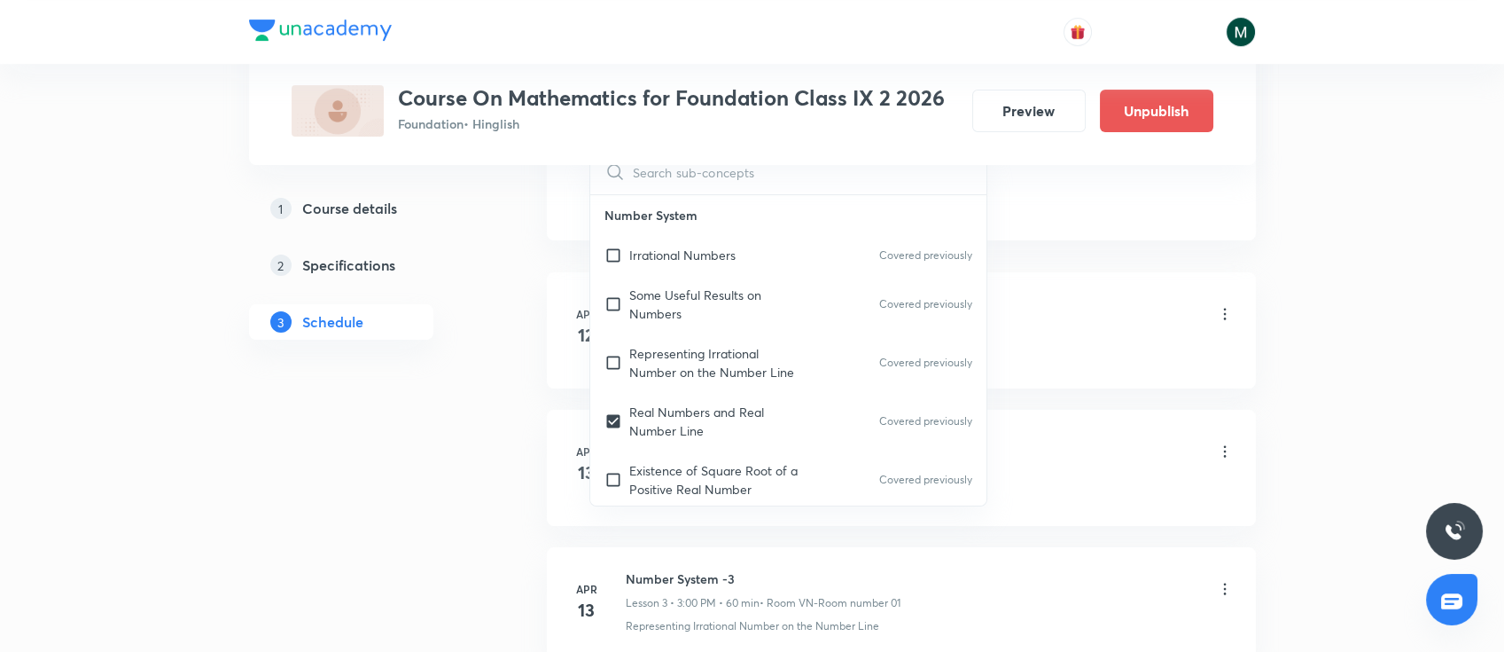
click at [1089, 358] on li "[DATE] Number System -1 Lesson 1 • 5:40 PM • 60 min • Room VN-Room number 01 So…" at bounding box center [901, 330] width 709 height 116
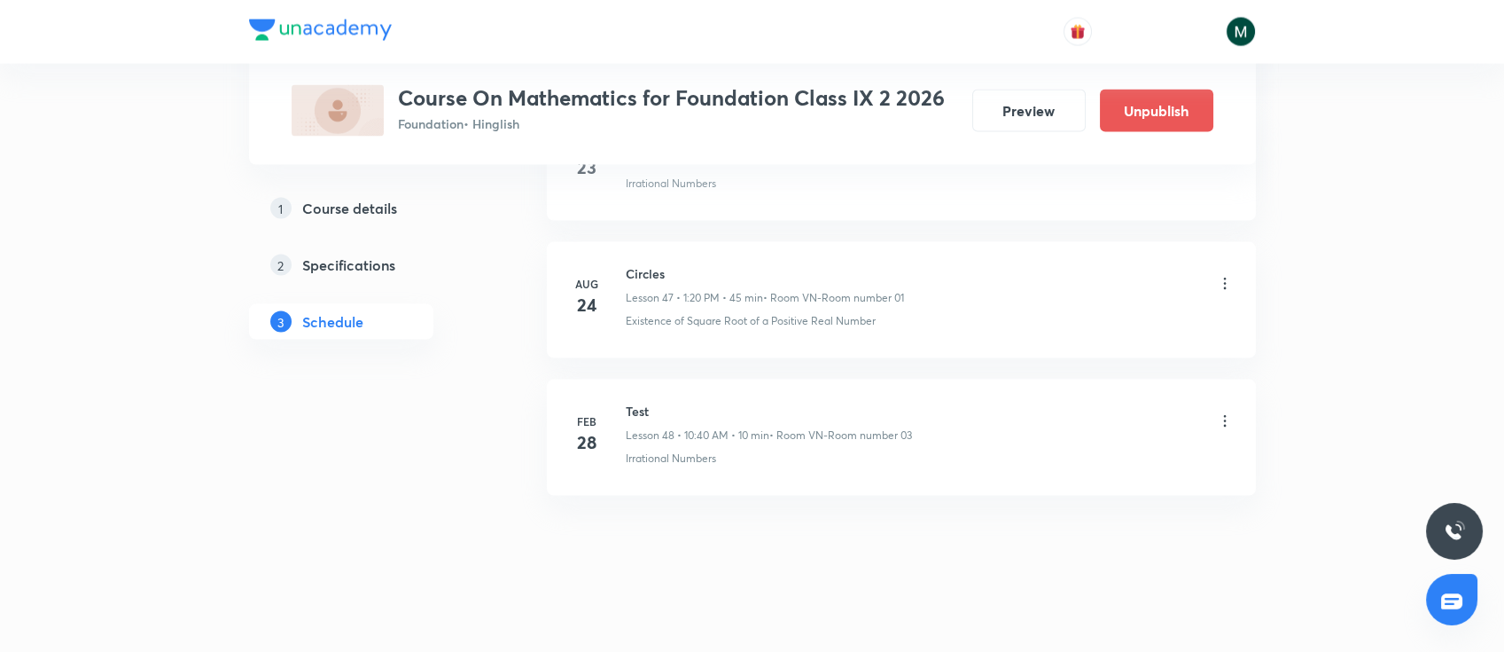
scroll to position [7296, 0]
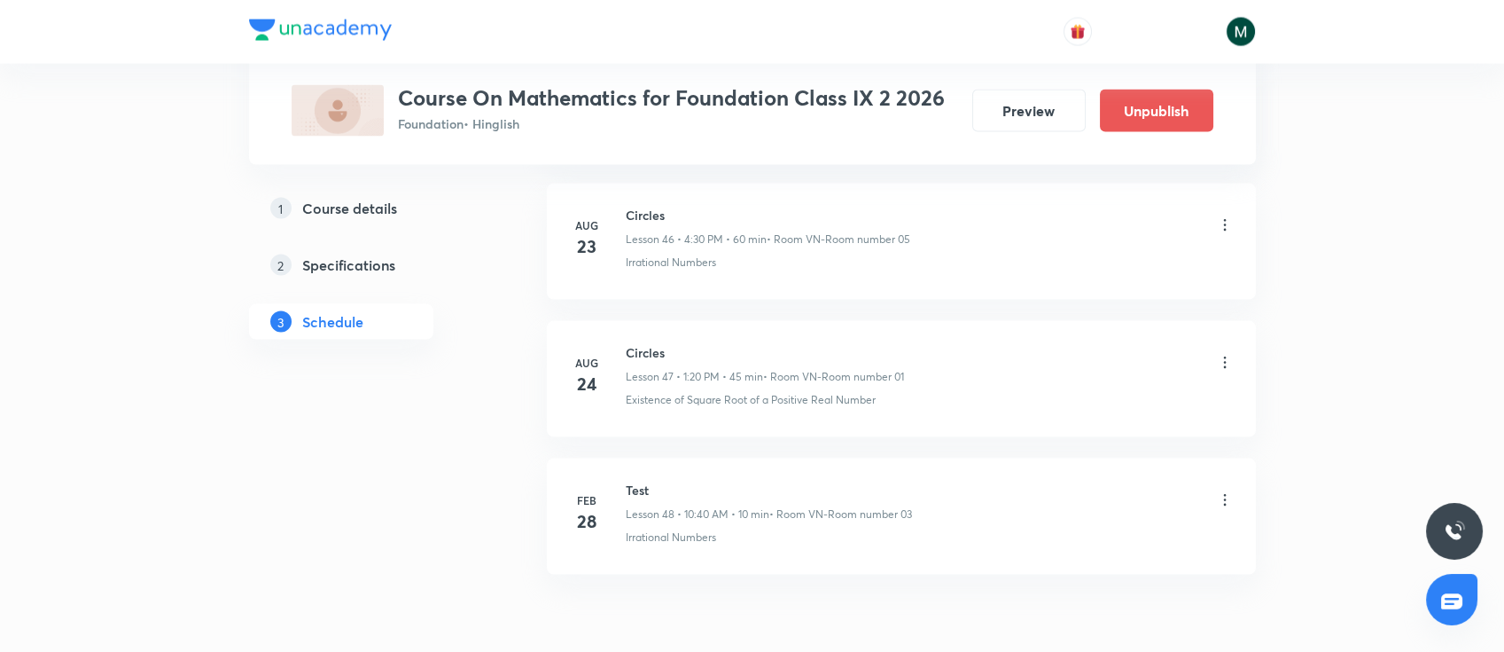
click at [637, 347] on h6 "Circles" at bounding box center [765, 352] width 278 height 19
drag, startPoint x: 1093, startPoint y: 451, endPoint x: 1103, endPoint y: 449, distance: 9.9
click at [1095, 458] on li "[DATE] Test Lesson 48 • 10:40 AM • 10 min • Room VN-Room number 03 Irrational N…" at bounding box center [901, 516] width 709 height 116
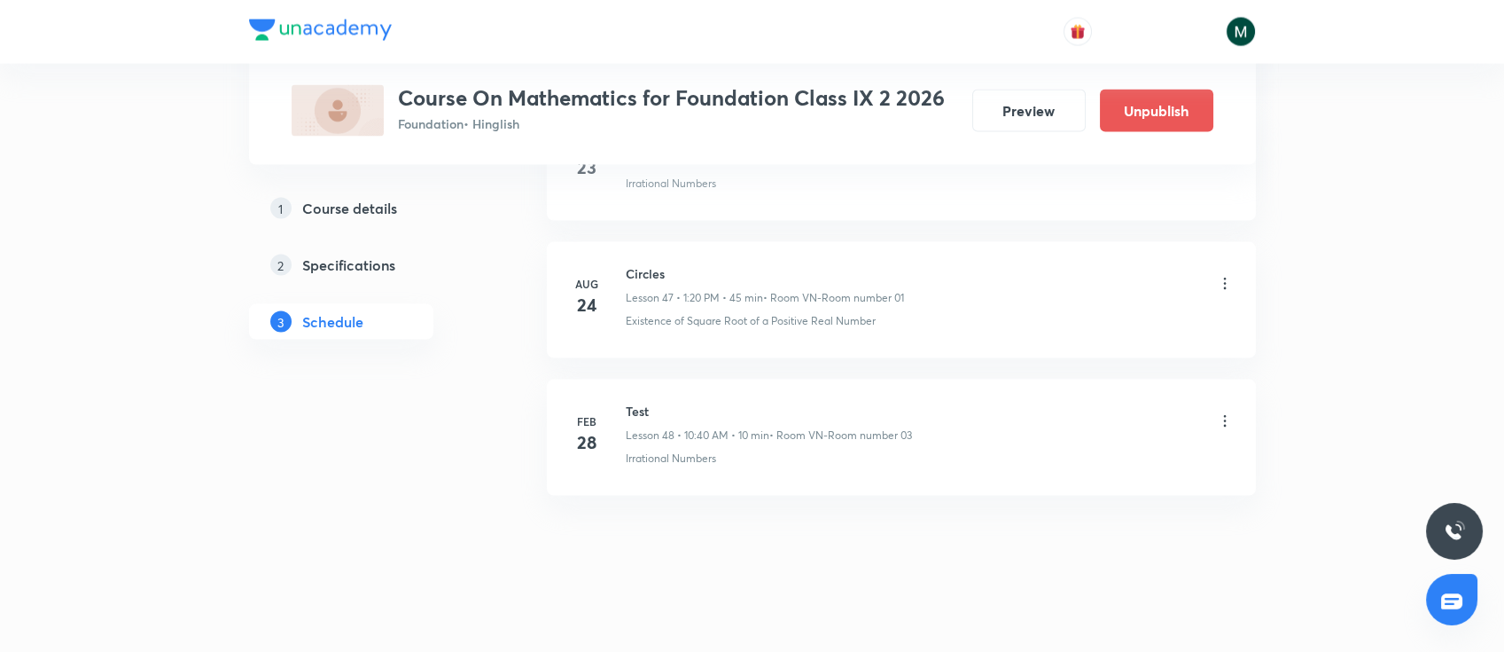
click at [651, 266] on h6 "Circles" at bounding box center [765, 273] width 278 height 19
copy h6 "Circles"
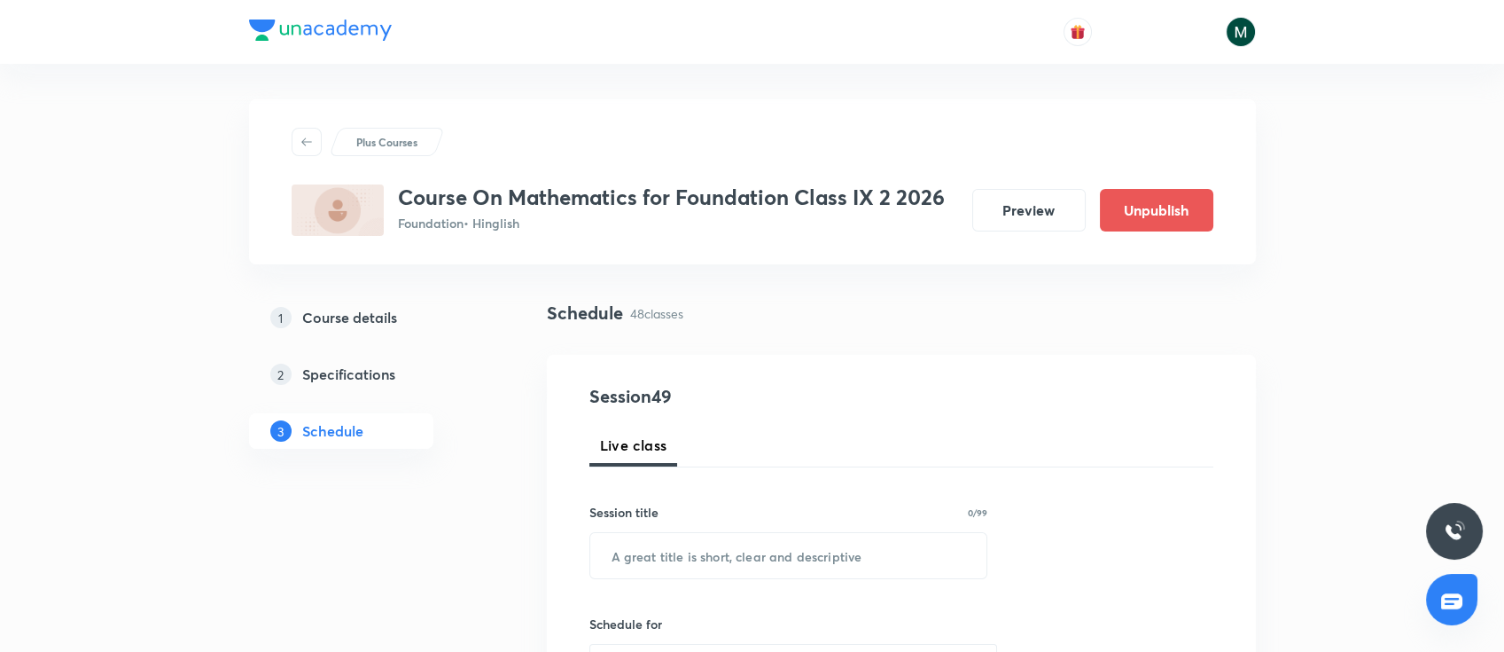
scroll to position [157, 0]
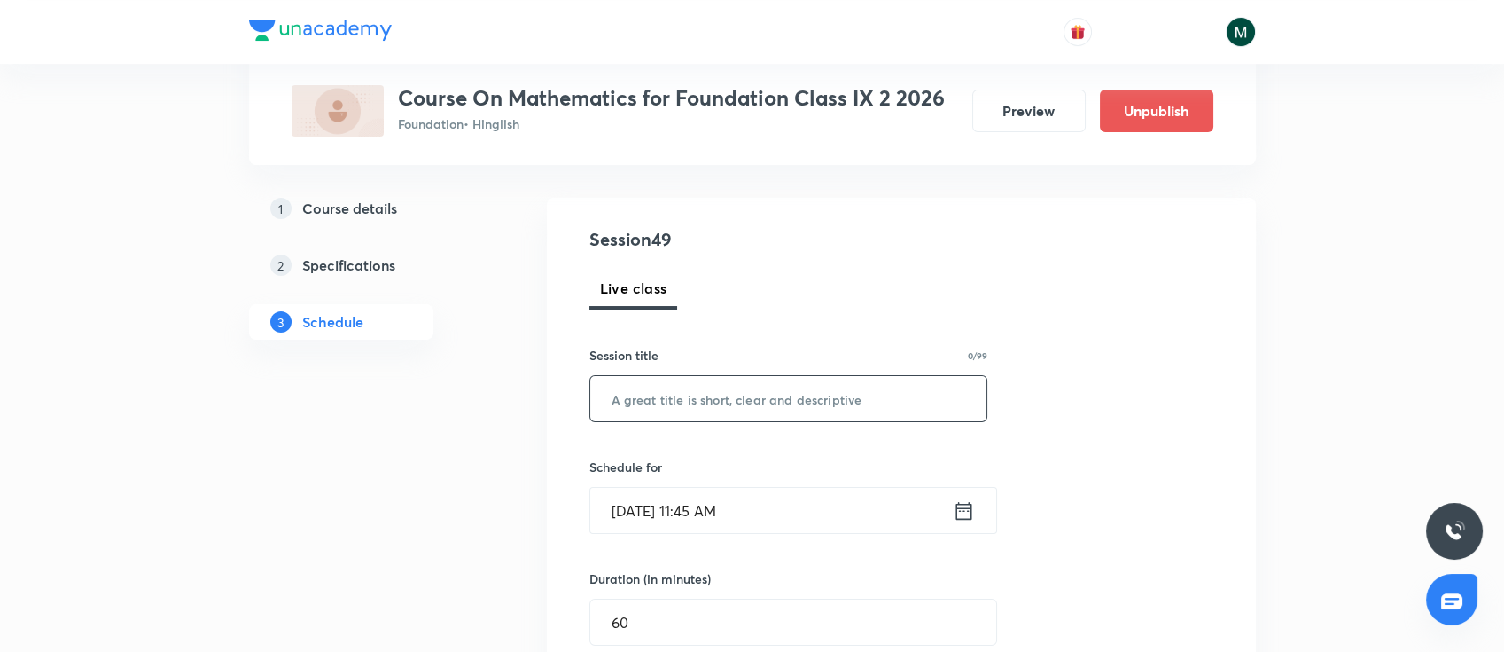
click at [771, 408] on input "text" at bounding box center [788, 398] width 397 height 45
paste input "Circles"
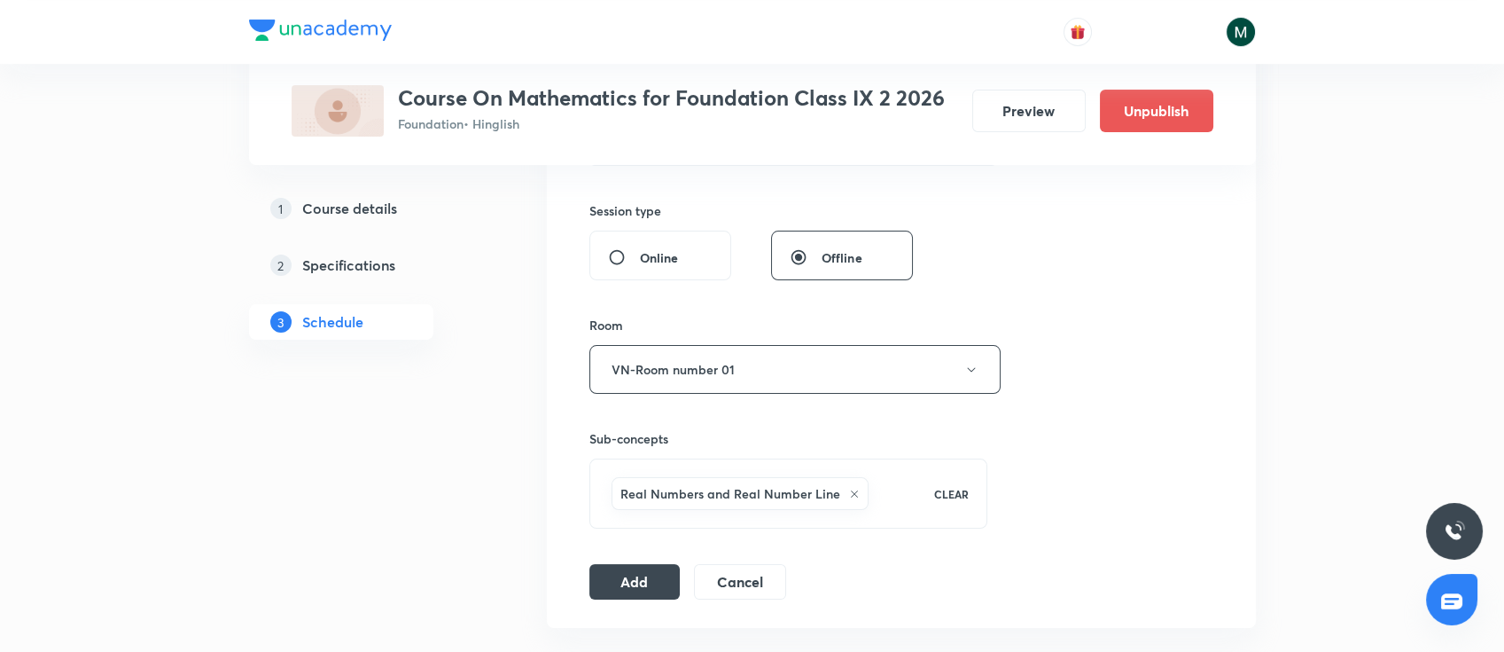
scroll to position [787, 0]
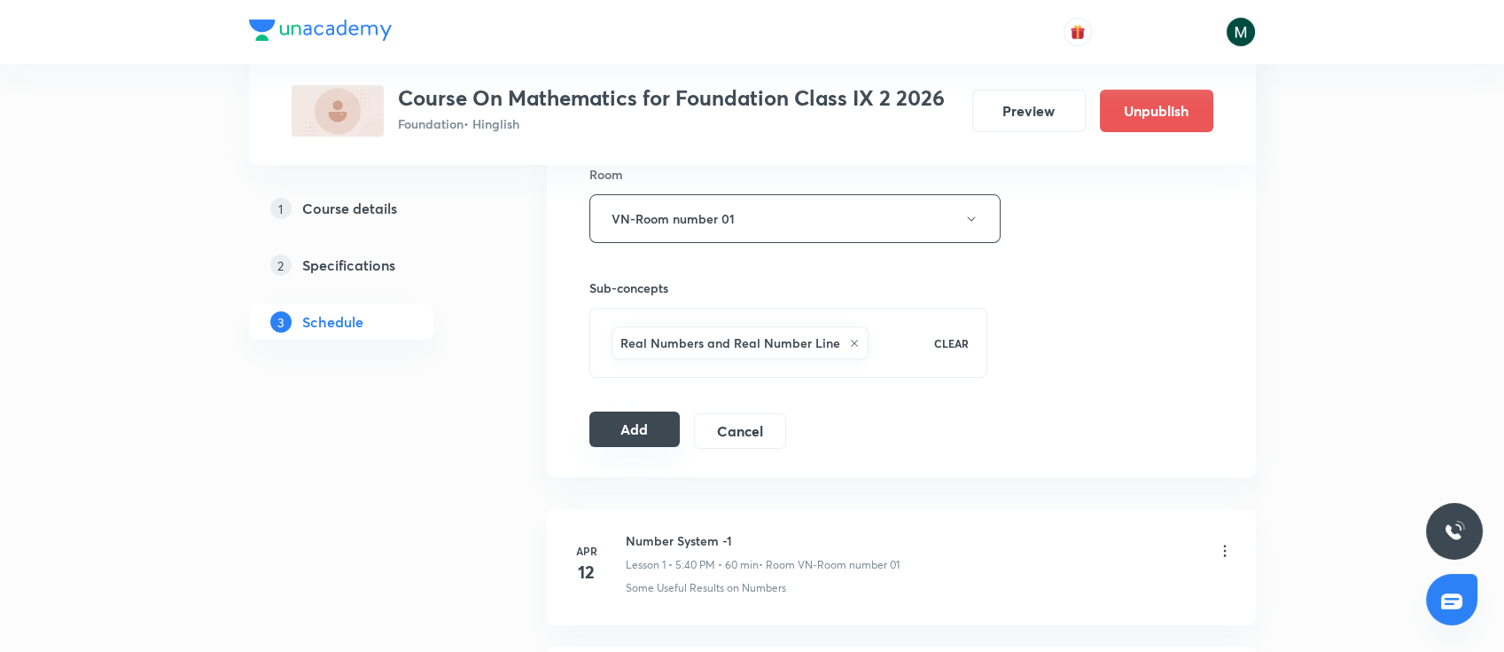
type input "Circles"
click at [652, 425] on button "Add" at bounding box center [634, 428] width 91 height 35
